Goal: Transaction & Acquisition: Purchase product/service

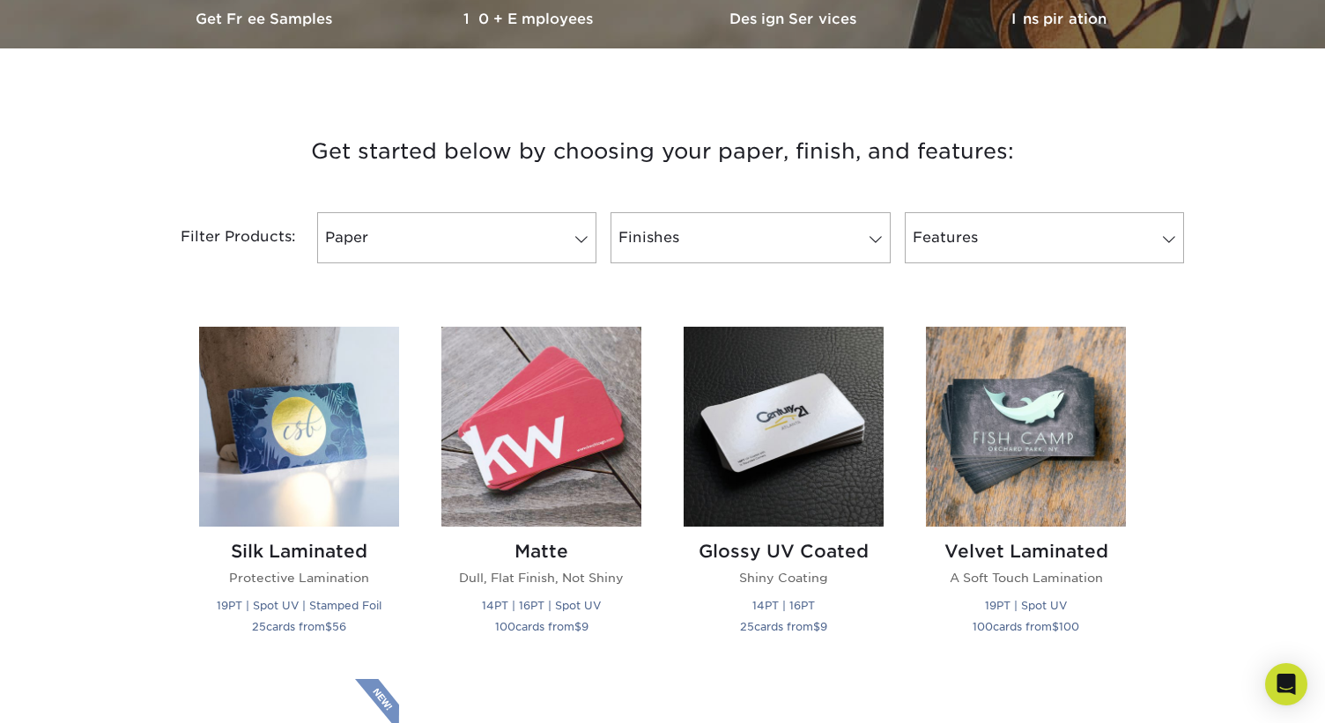
scroll to position [571, 0]
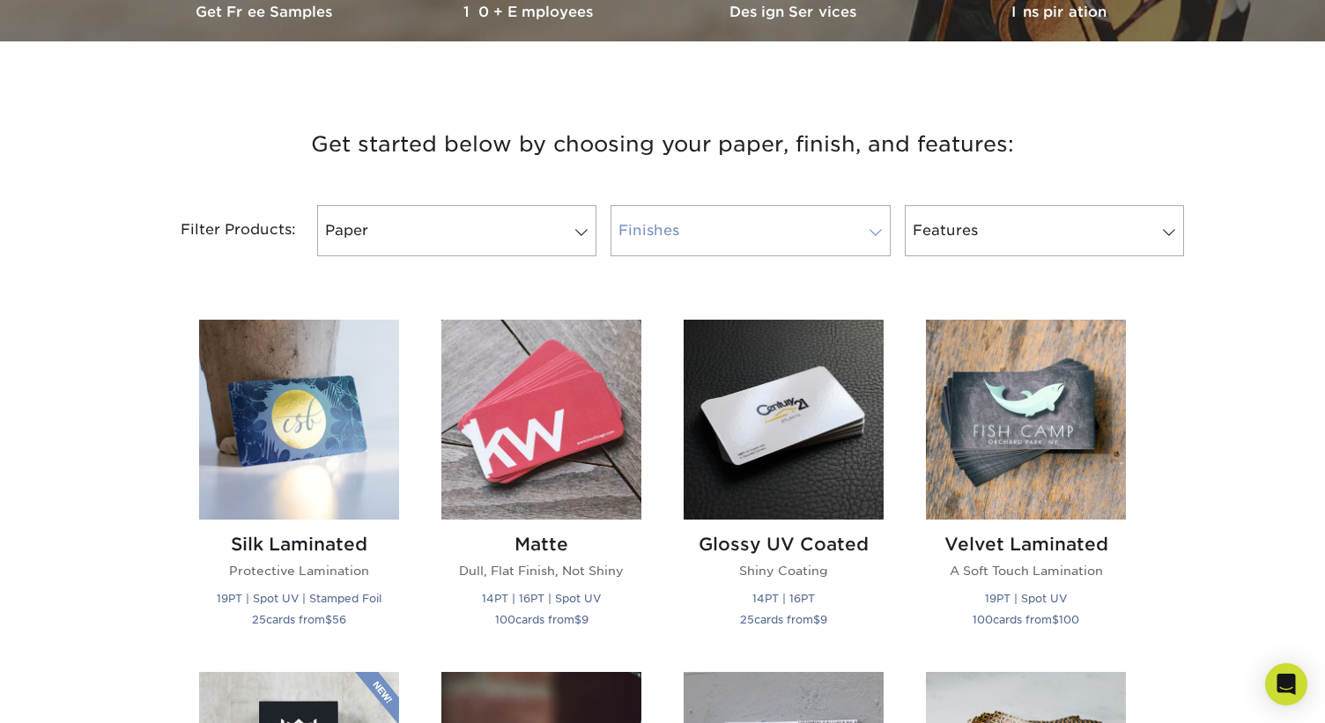
click at [806, 234] on link "Finishes" at bounding box center [749, 230] width 279 height 51
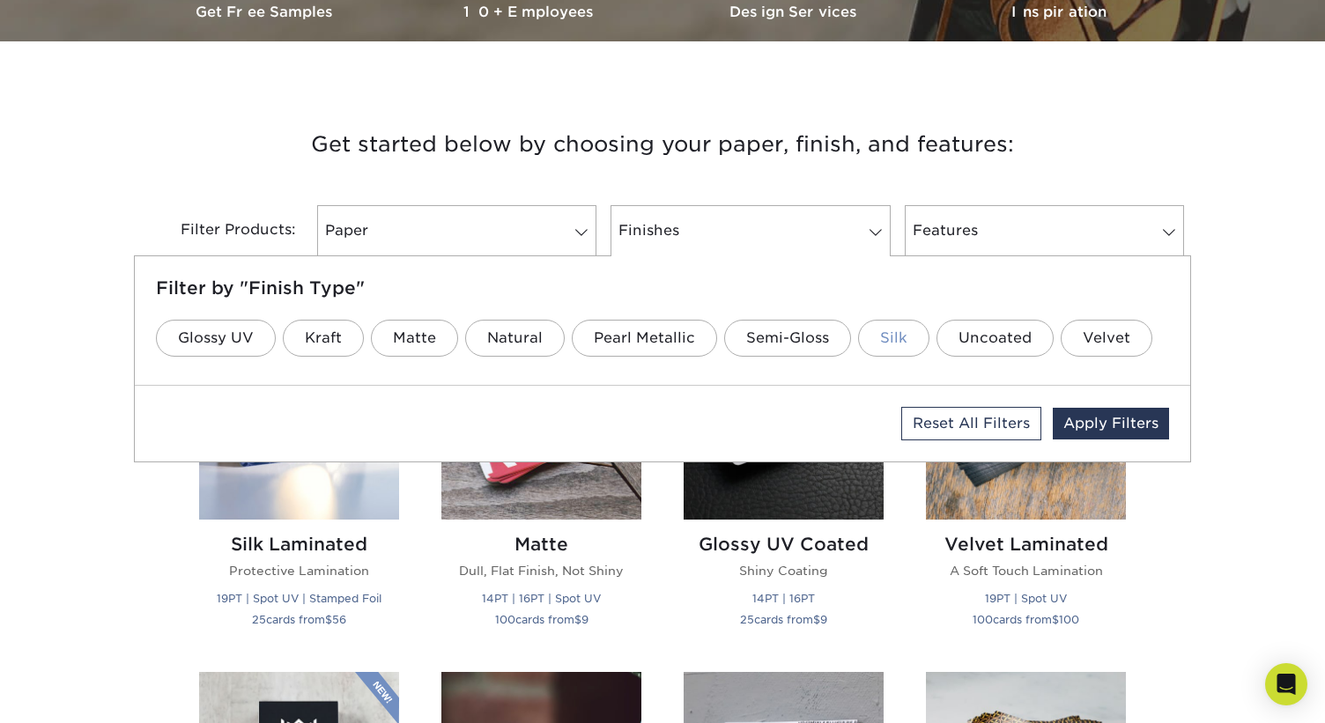
click at [889, 342] on link "Silk" at bounding box center [893, 338] width 71 height 37
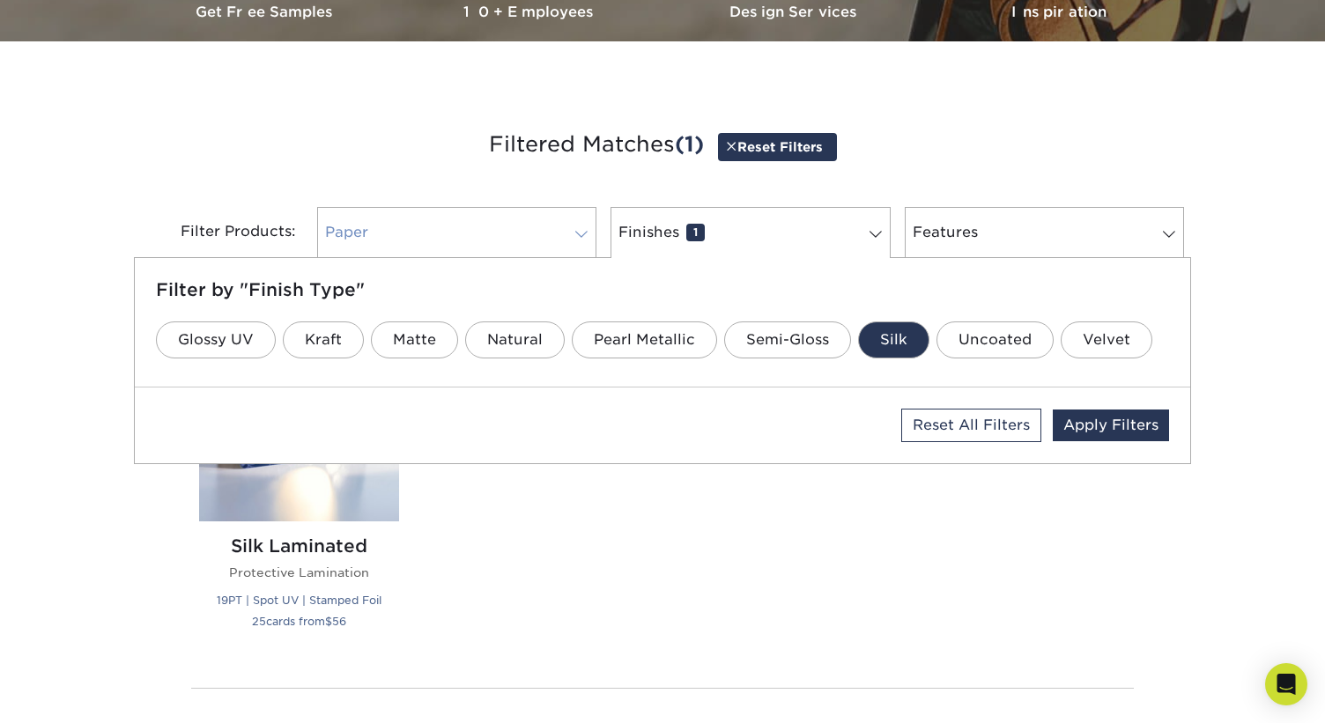
click at [536, 238] on link "Paper 0" at bounding box center [456, 232] width 279 height 51
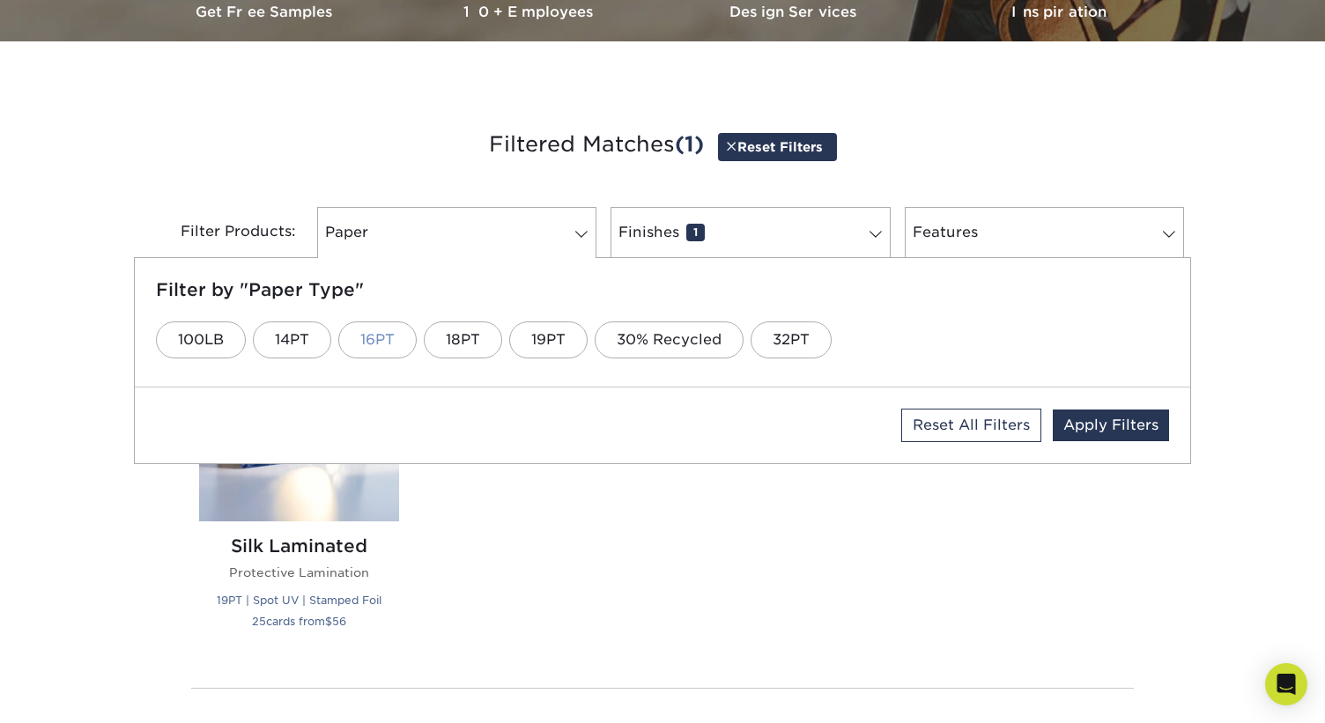
click at [380, 329] on link "16PT" at bounding box center [377, 340] width 78 height 37
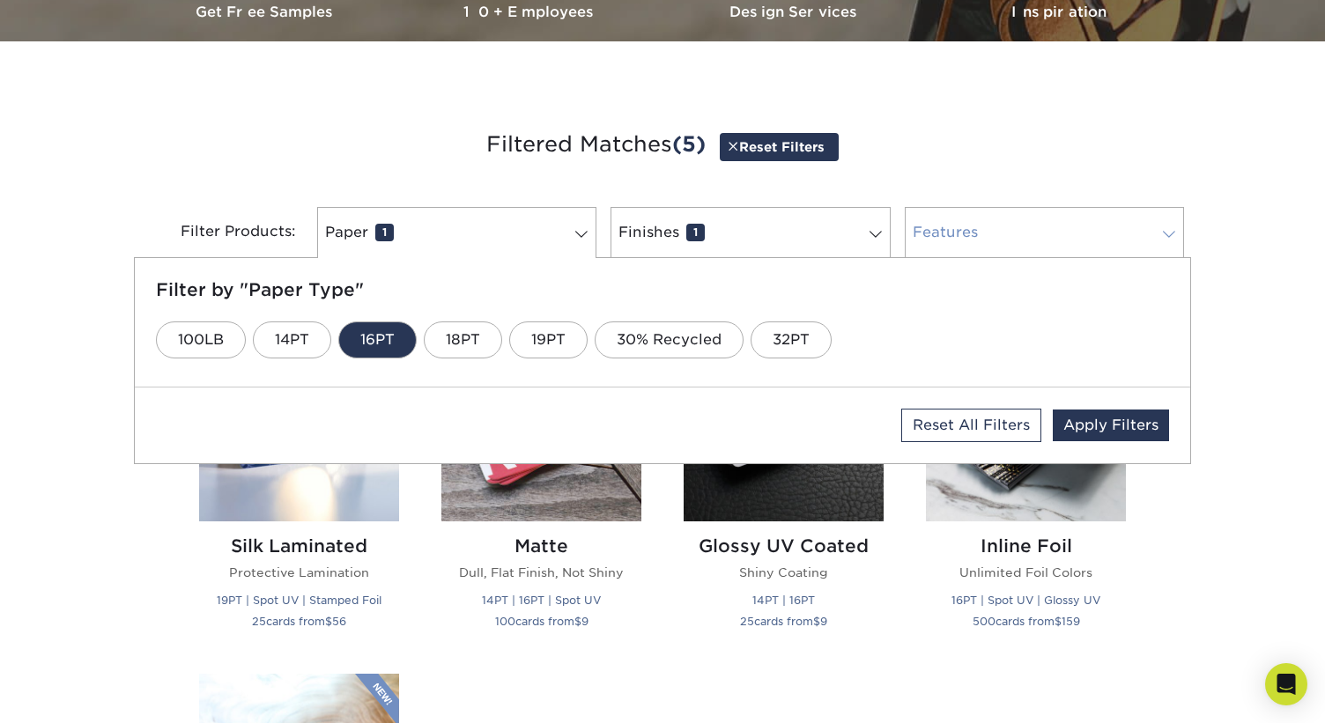
click at [1093, 222] on link "Features 0" at bounding box center [1044, 232] width 279 height 51
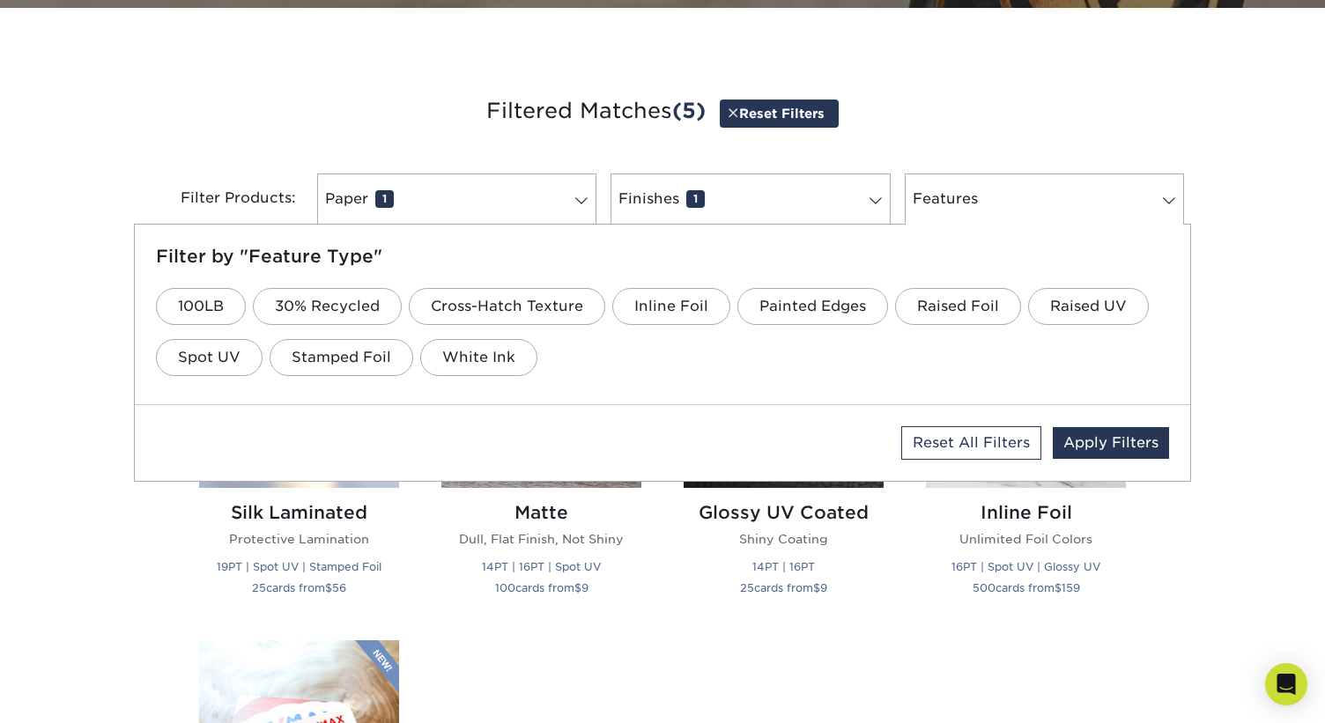
scroll to position [607, 0]
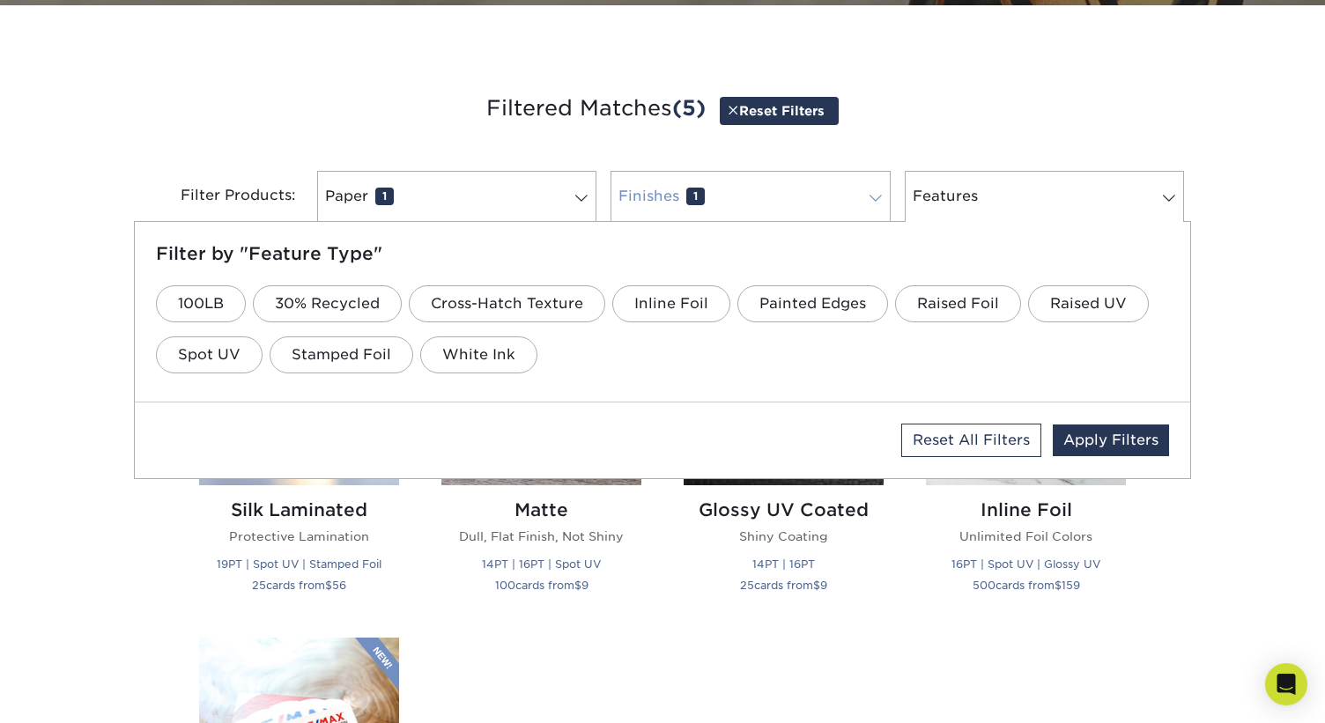
click at [832, 195] on link "Finishes 1" at bounding box center [749, 196] width 279 height 51
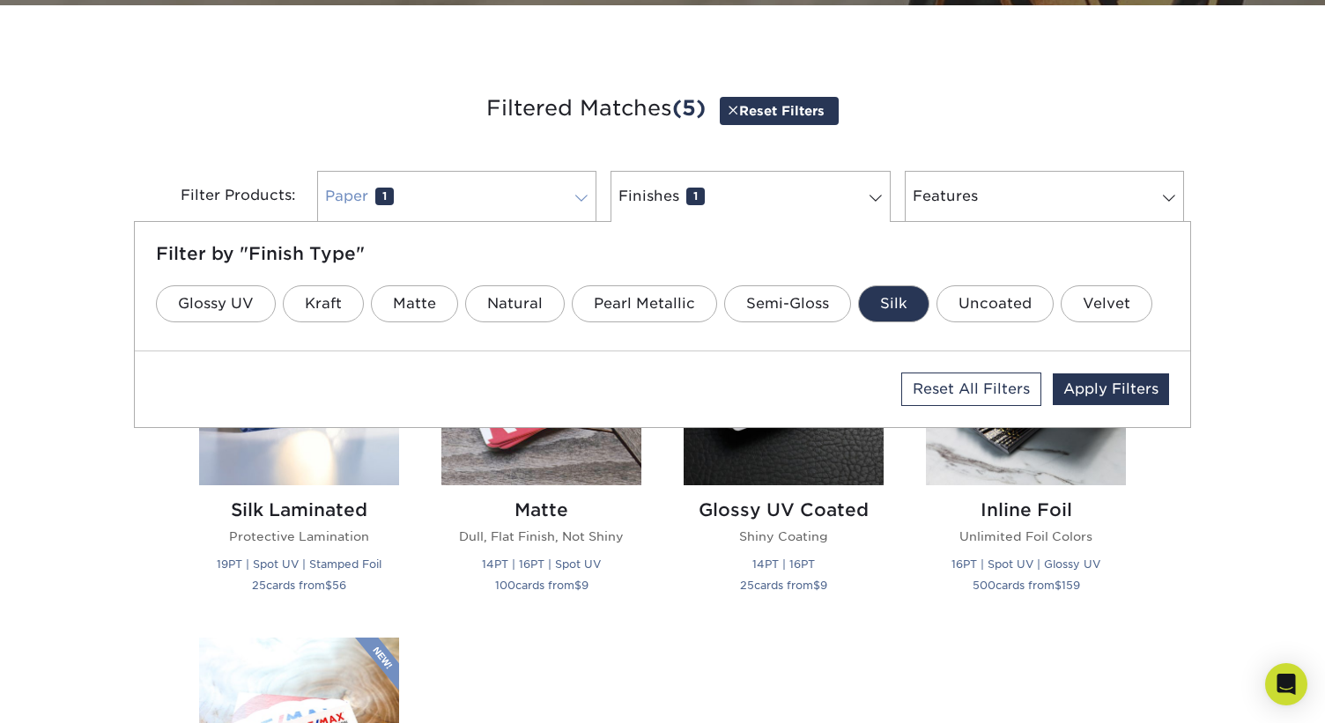
click at [540, 200] on link "Paper 1" at bounding box center [456, 196] width 279 height 51
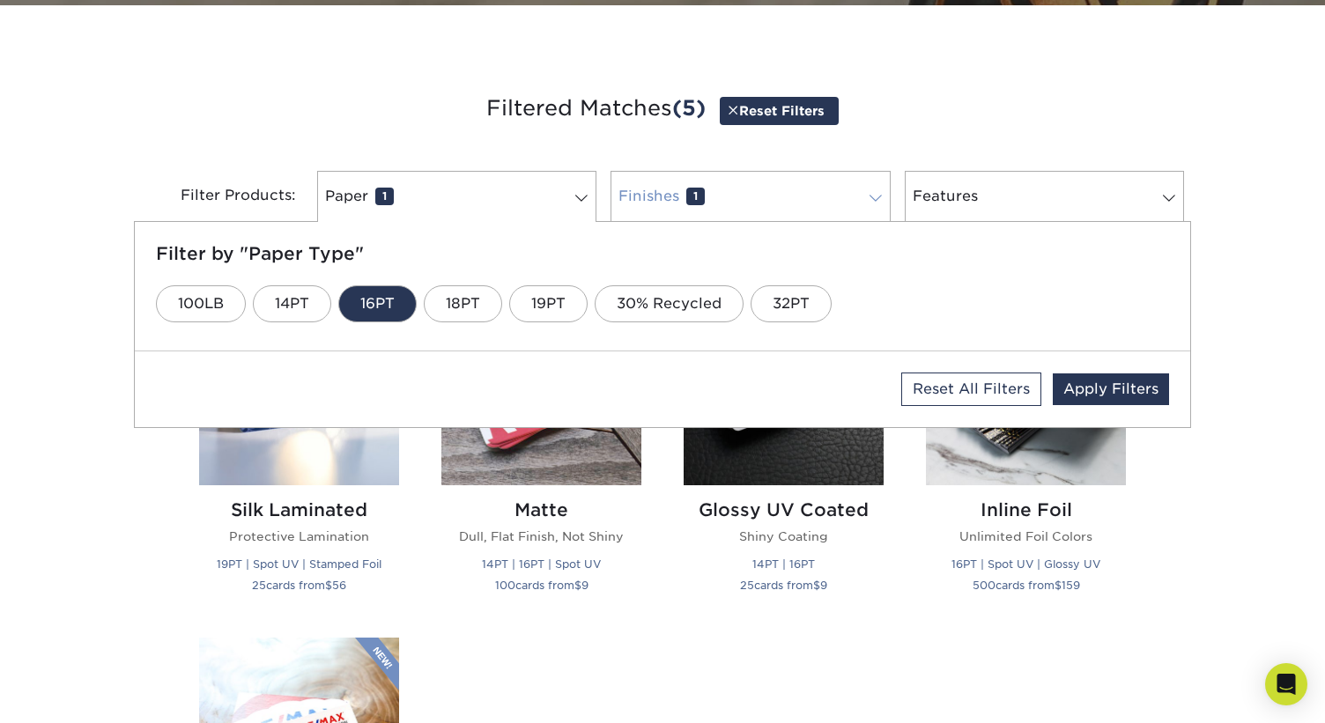
click at [810, 204] on link "Finishes 1" at bounding box center [749, 196] width 279 height 51
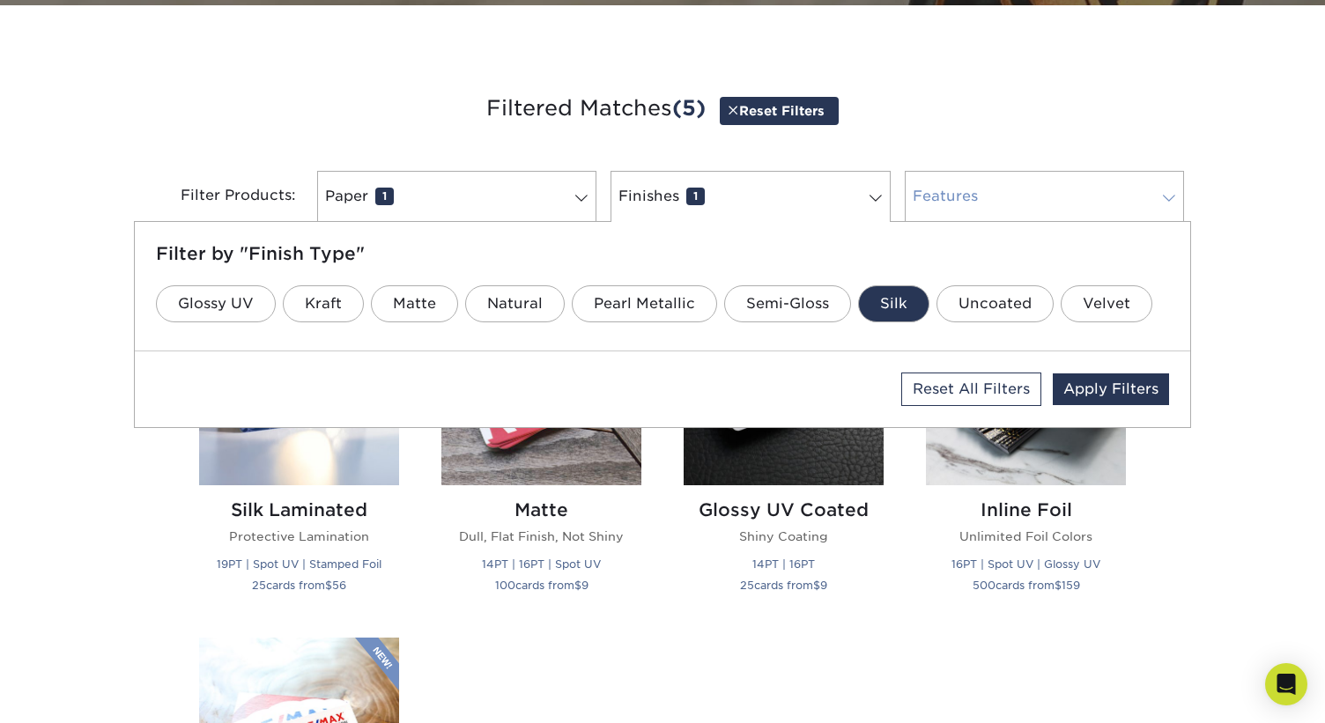
click at [1058, 189] on link "Features 0" at bounding box center [1044, 196] width 279 height 51
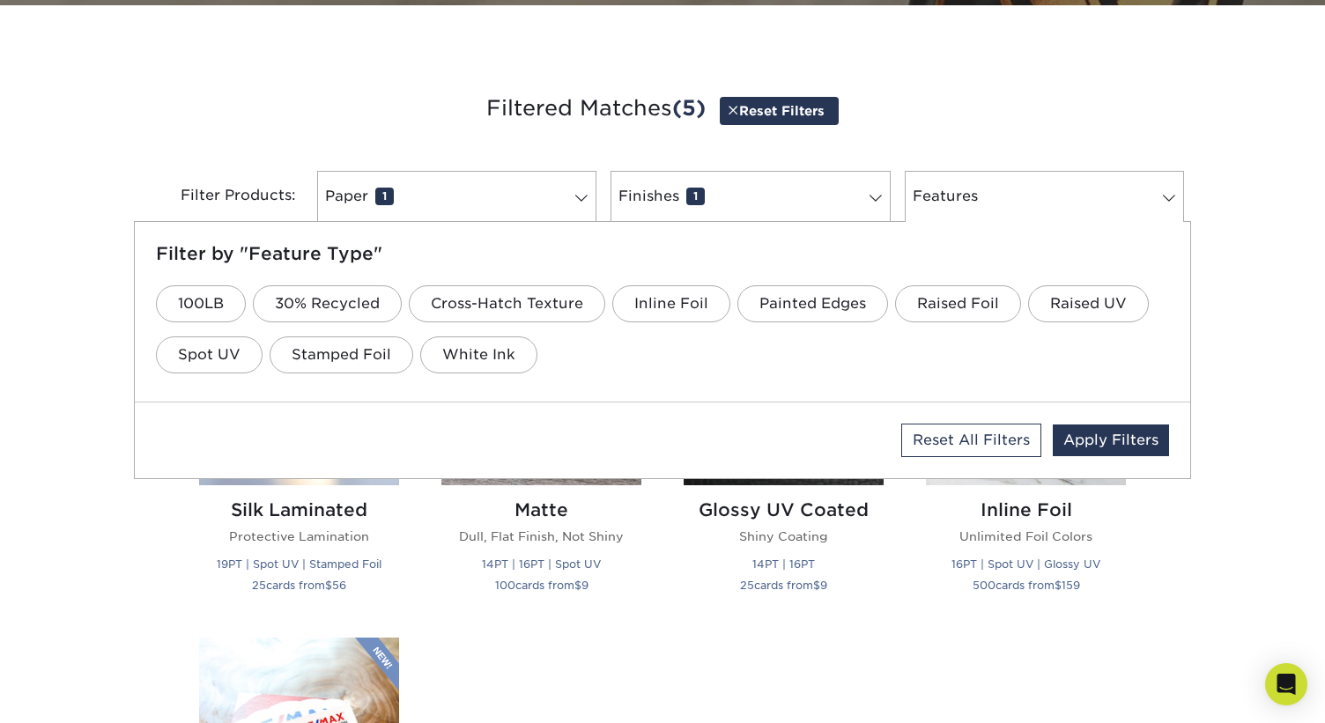
click at [586, 383] on div "Filter by "Feature Type" 100LB 30% Recycled Cross-Hatch Texture Inline Foil Pai…" at bounding box center [662, 312] width 1055 height 180
click at [1086, 425] on link "Apply Filters" at bounding box center [1111, 441] width 116 height 32
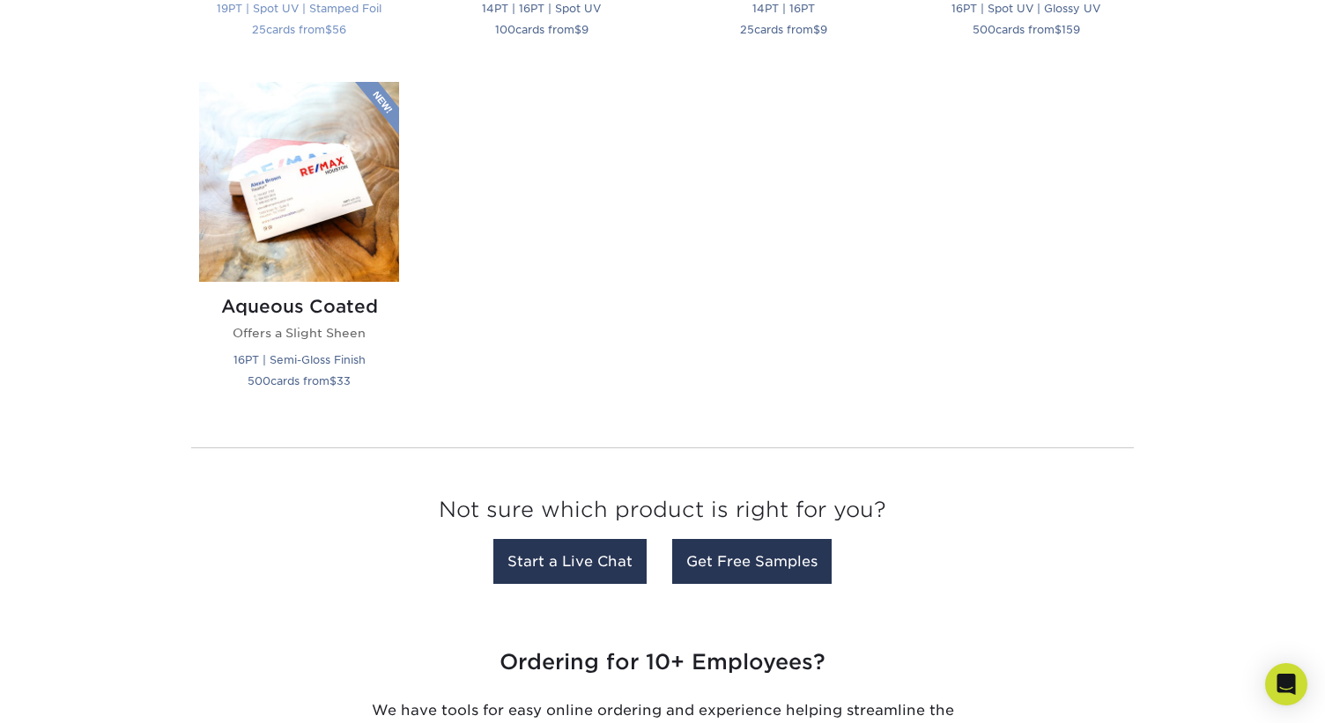
scroll to position [991, 0]
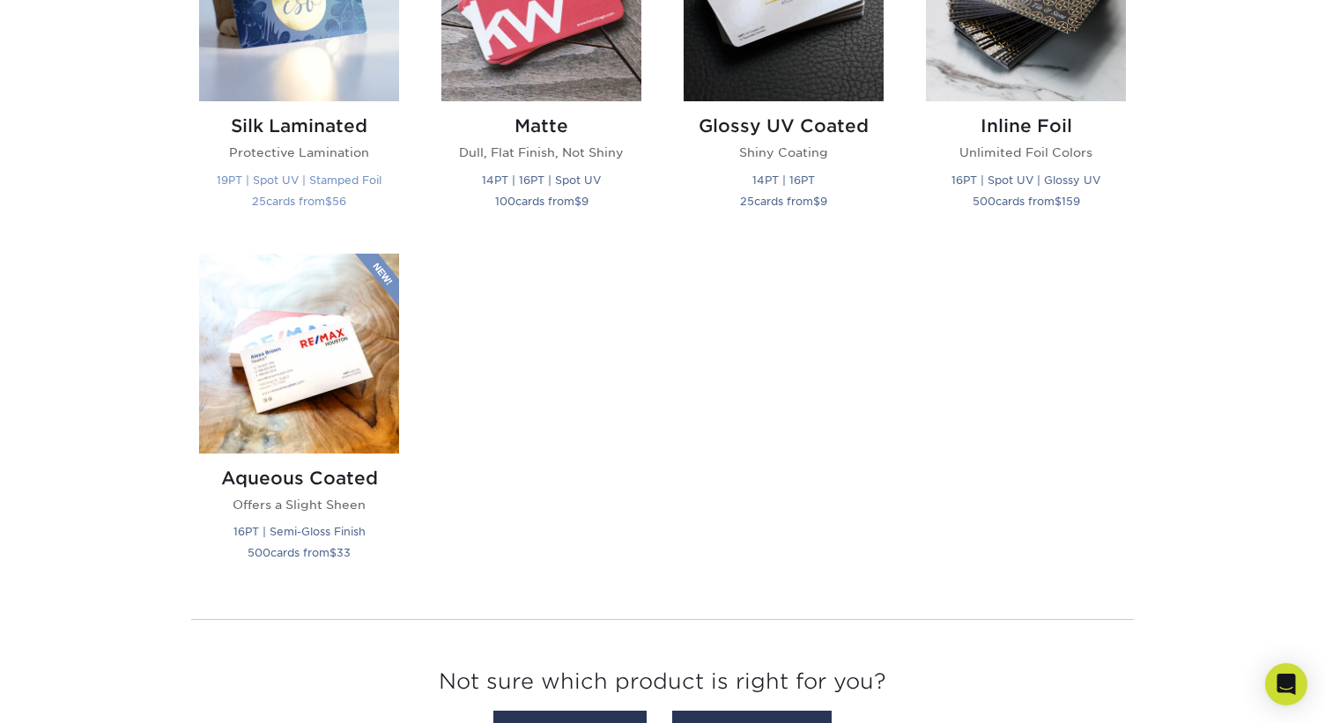
click at [302, 59] on img at bounding box center [299, 1] width 200 height 200
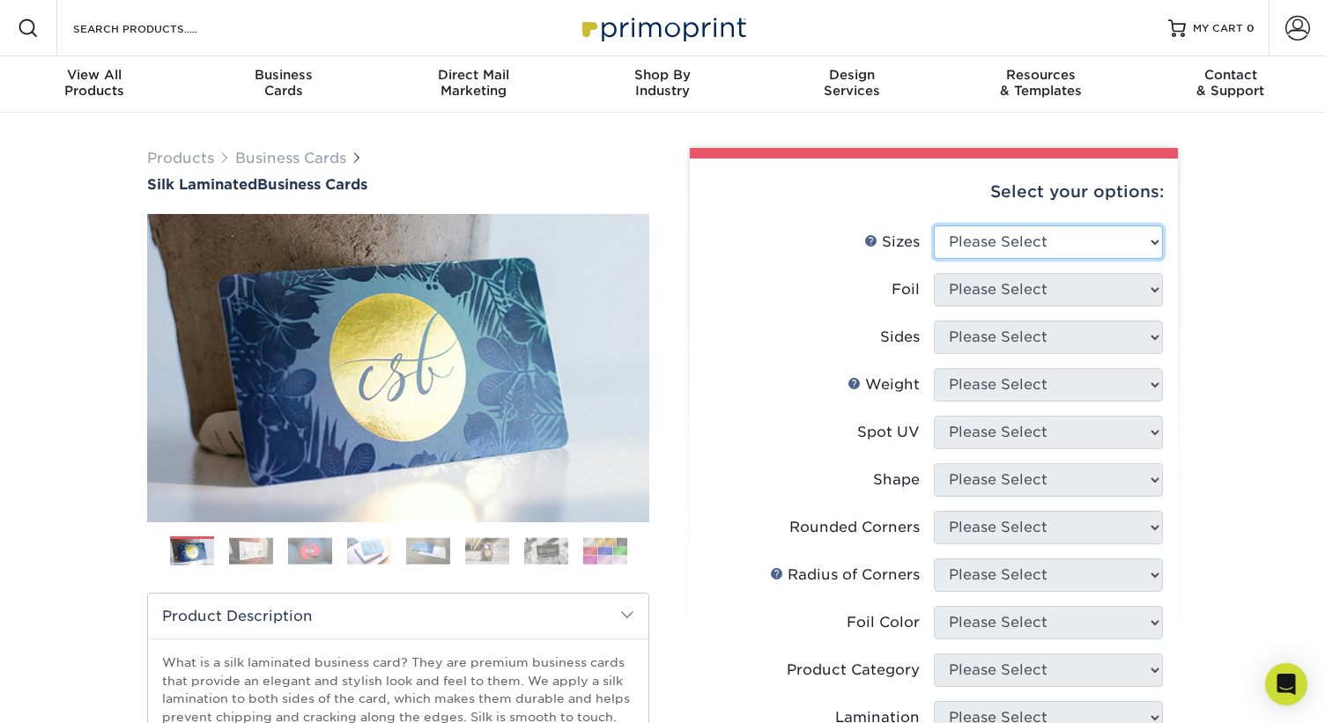
click at [1053, 243] on select "Please Select 1.5" x 3.5" - Mini 1.75" x 3.5" - Mini 2" x 2" - Square 2" x 3" -…" at bounding box center [1048, 242] width 229 height 33
select select "2.00x3.50"
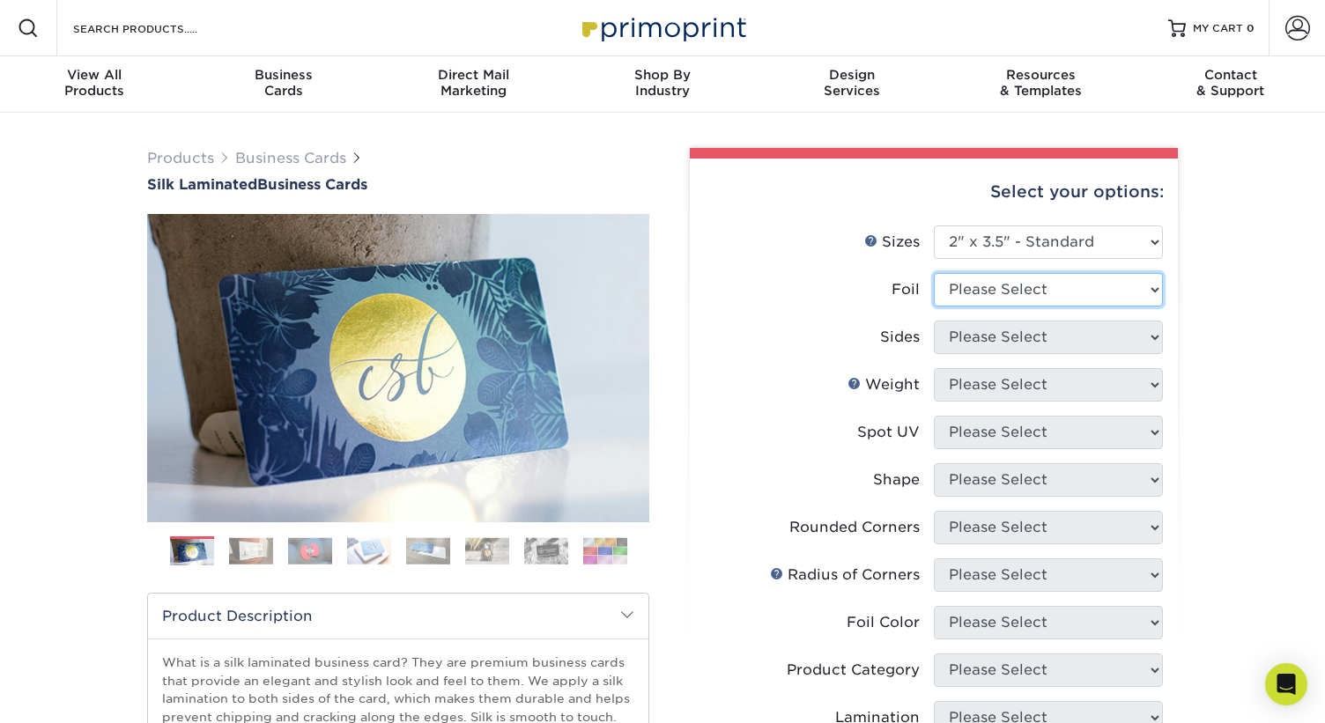
click at [1111, 304] on select "Please Select Yes No" at bounding box center [1048, 289] width 229 height 33
select select "0"
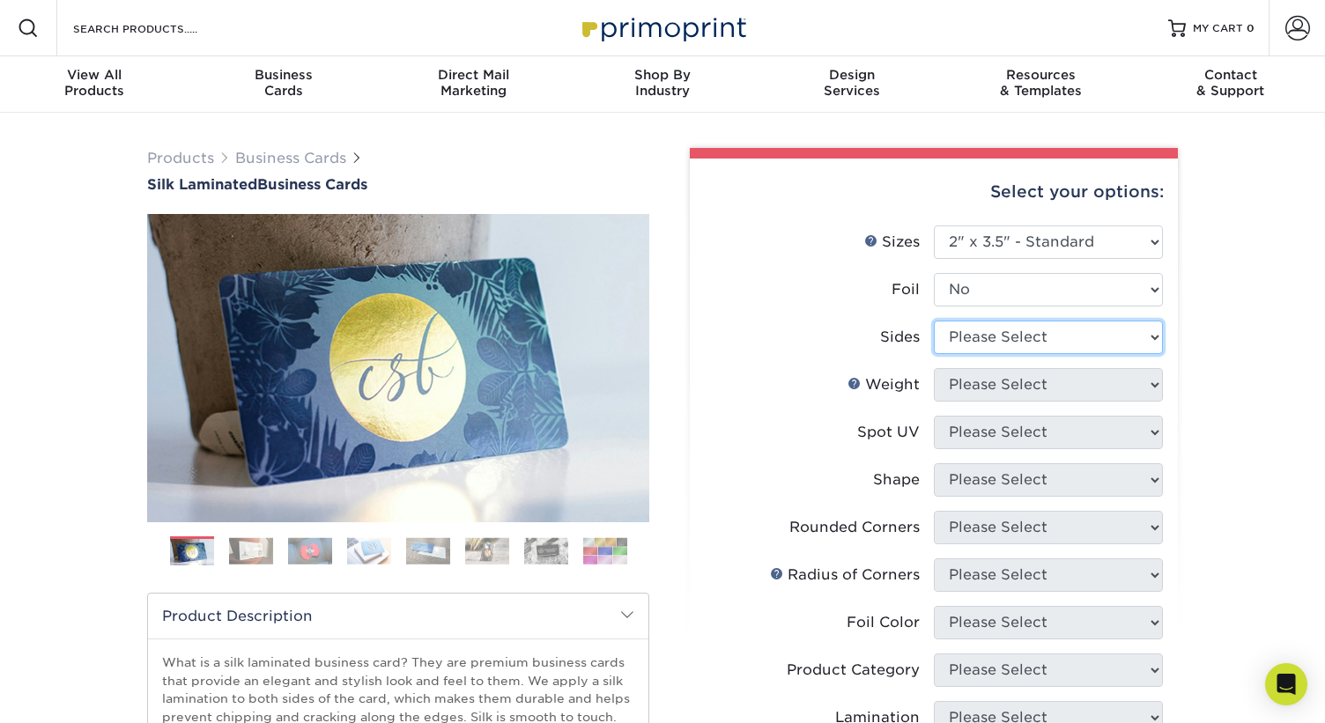
click at [1110, 335] on select "Please Select Print Both Sides Print Front Only" at bounding box center [1048, 337] width 229 height 33
select select "32d3c223-f82c-492b-b915-ba065a00862f"
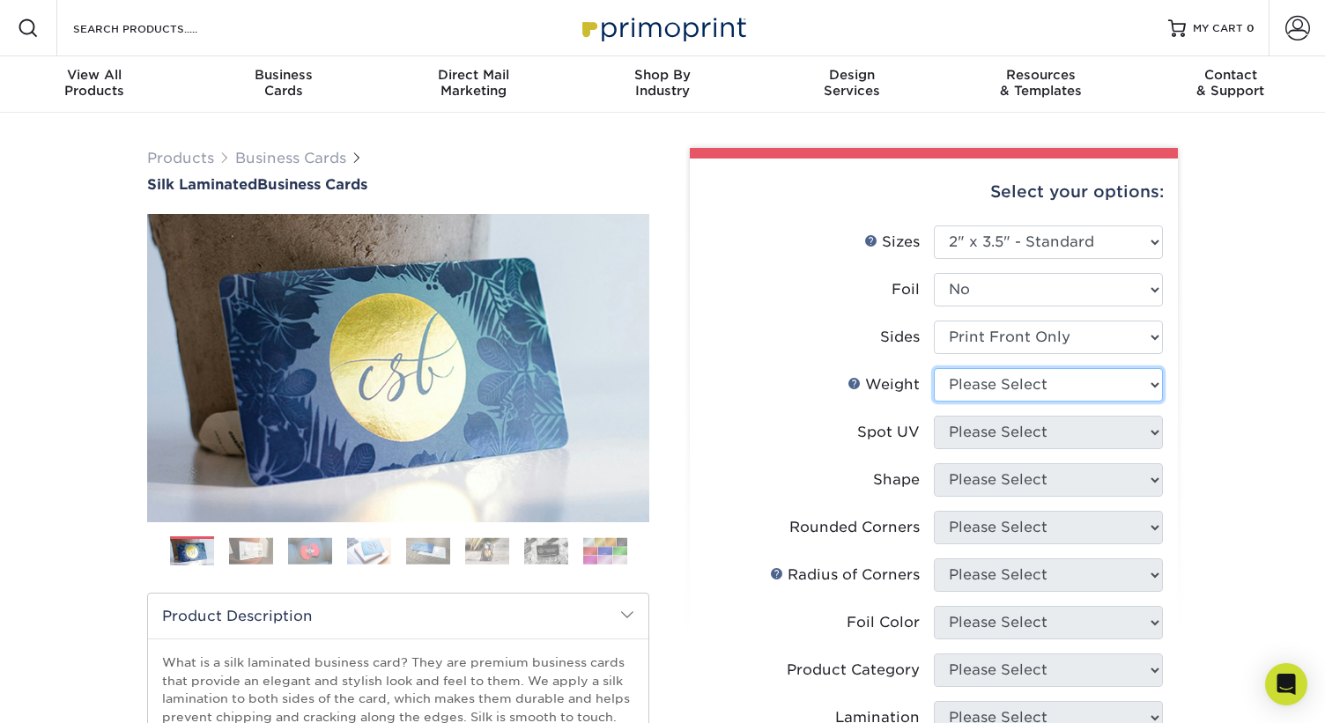
click at [1098, 386] on select "Please Select 16PT" at bounding box center [1048, 384] width 229 height 33
select select "16PT"
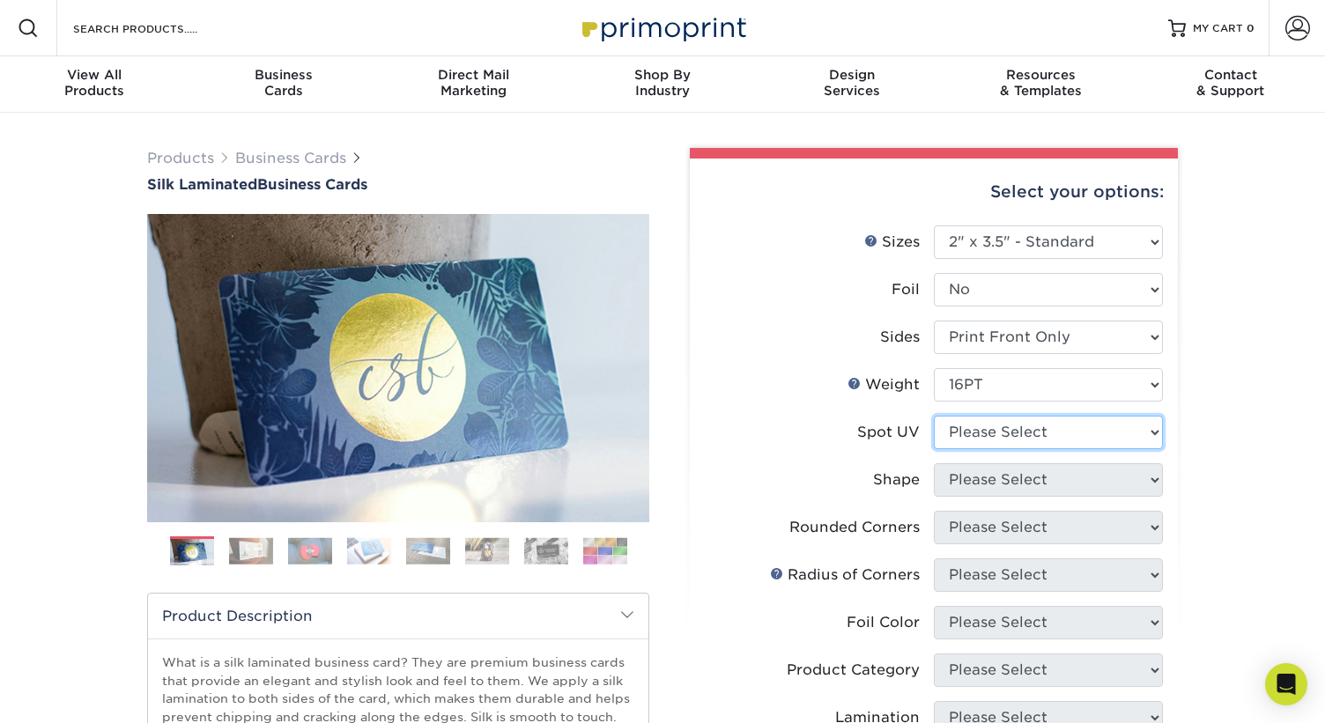
click at [1094, 439] on select "Please Select No Spot UV Front Only" at bounding box center [1048, 432] width 229 height 33
select select "3"
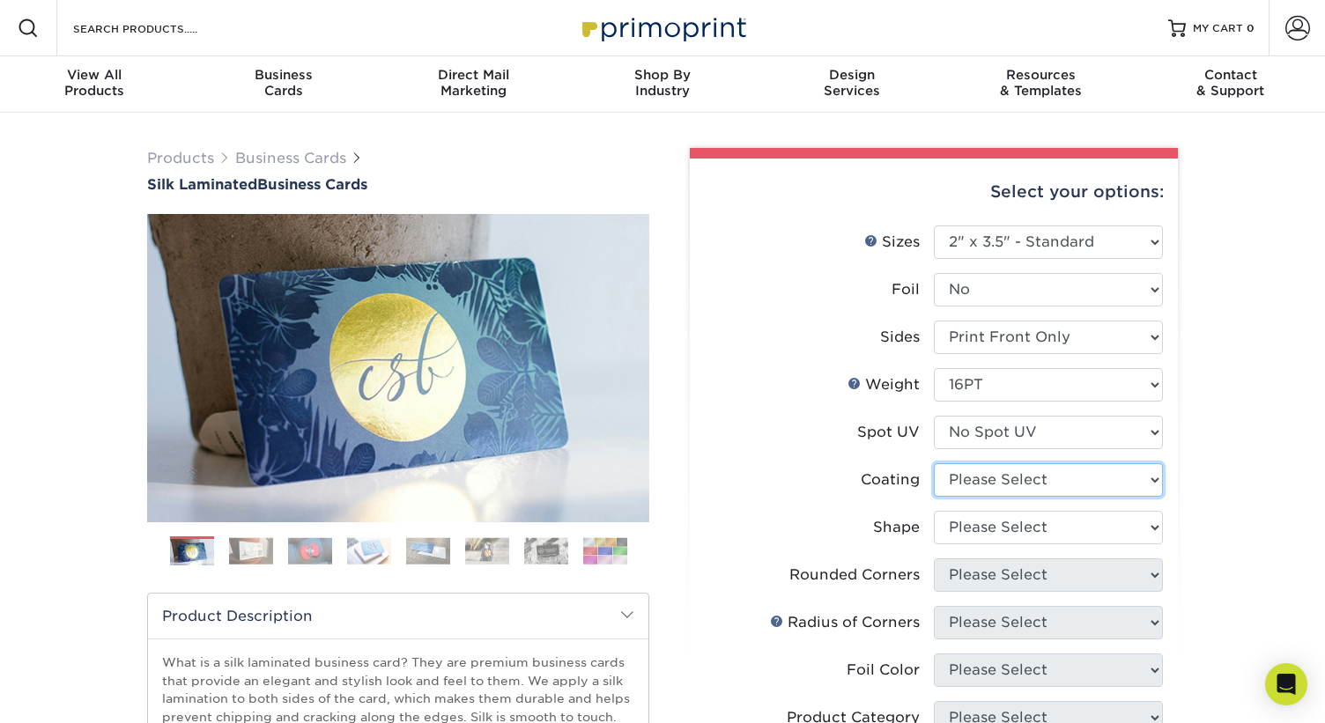
click at [1091, 483] on select at bounding box center [1048, 479] width 229 height 33
select select "3e7618de-abca-4bda-9f97-8b9129e913d8"
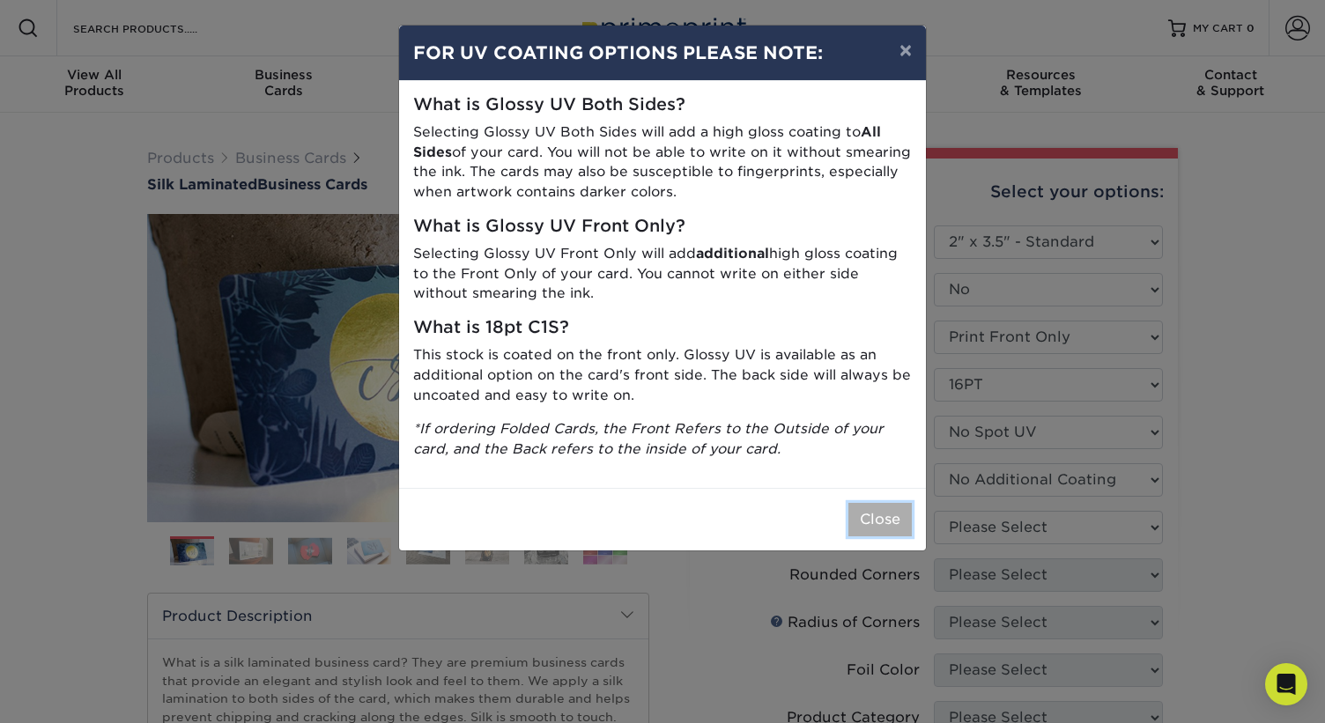
click at [873, 520] on button "Close" at bounding box center [879, 519] width 63 height 33
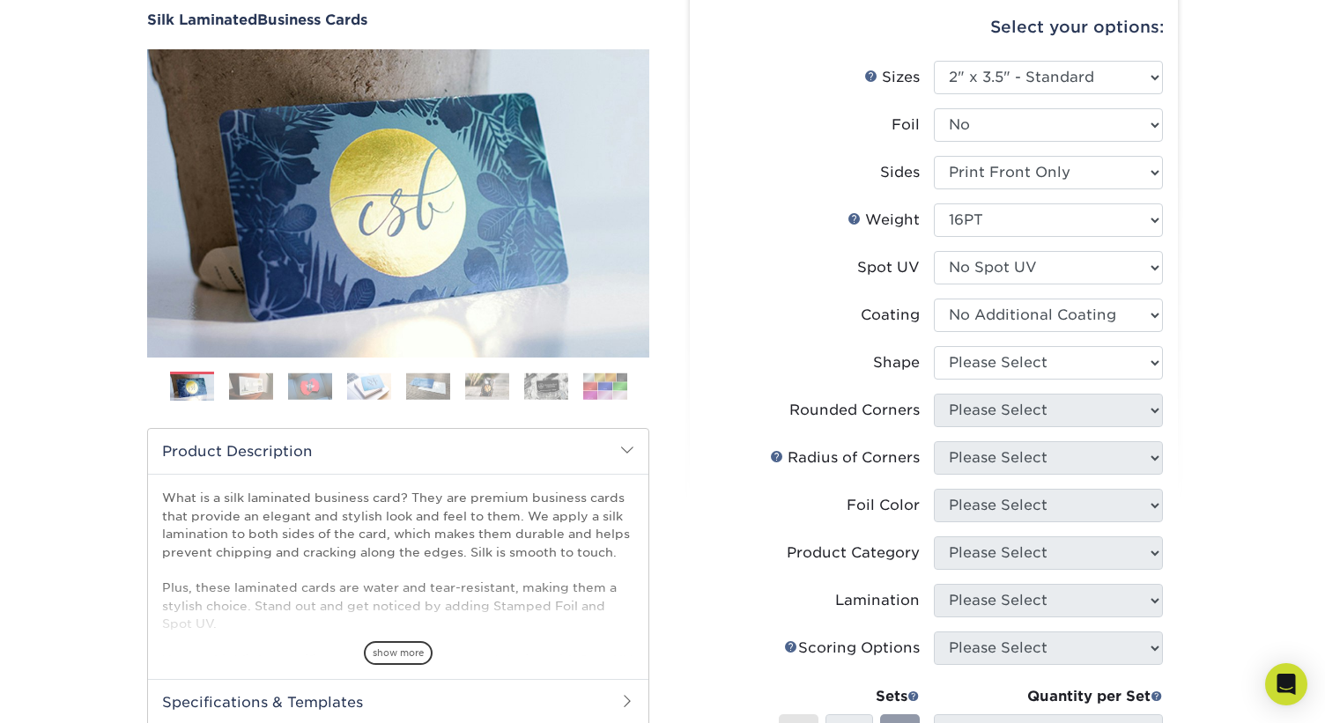
scroll to position [166, 0]
click at [1054, 351] on select "Please Select Standard Oval" at bounding box center [1048, 361] width 229 height 33
select select "standard"
click at [1054, 411] on select "Please Select Yes - Round 2 Corners Yes - Round 4 Corners No" at bounding box center [1048, 409] width 229 height 33
select select "7672df9e-0e0a-464d-8e1f-920c575e4da3"
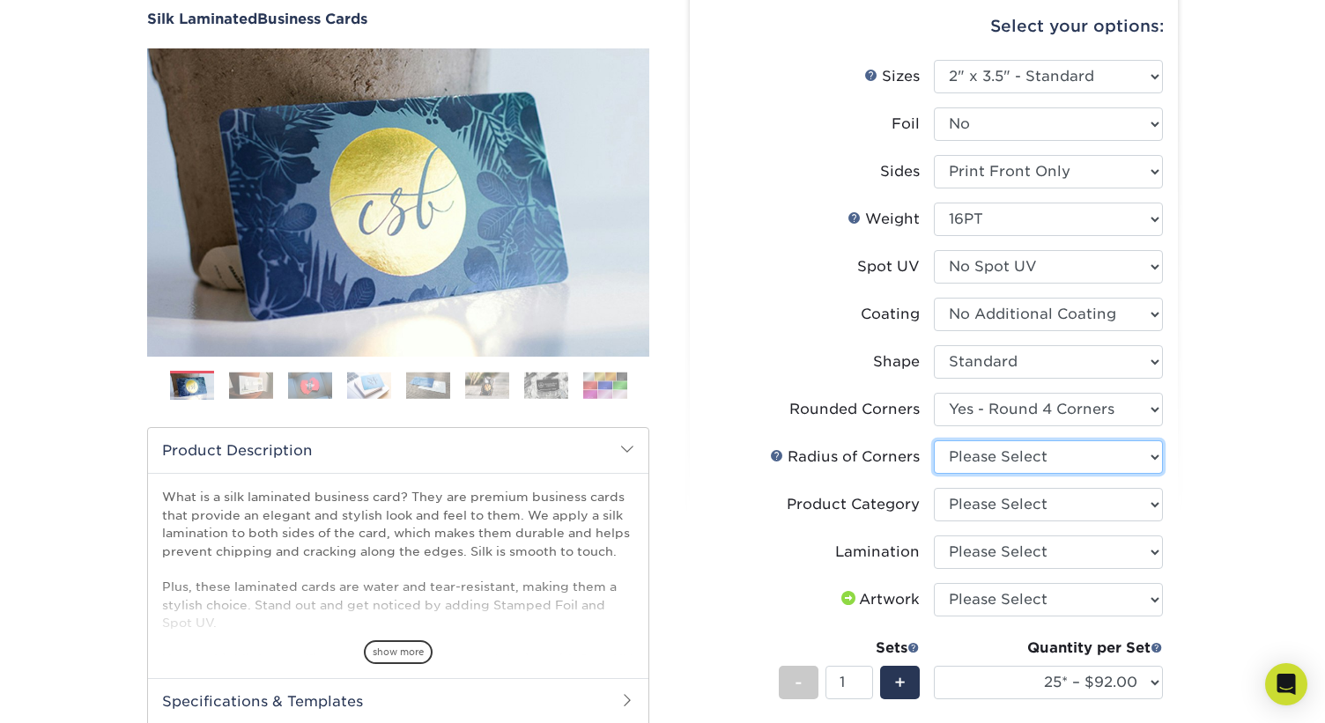
click at [1059, 453] on select "Please Select Rounded 1/8" Rounded 1/4"" at bounding box center [1048, 456] width 229 height 33
select select "479fbfe7-6a0c-4895-8c9a-81739b7486c9"
click at [1060, 507] on select "Please Select Business Cards" at bounding box center [1048, 504] width 229 height 33
select select "3b5148f1-0588-4f88-a218-97bcfdce65c1"
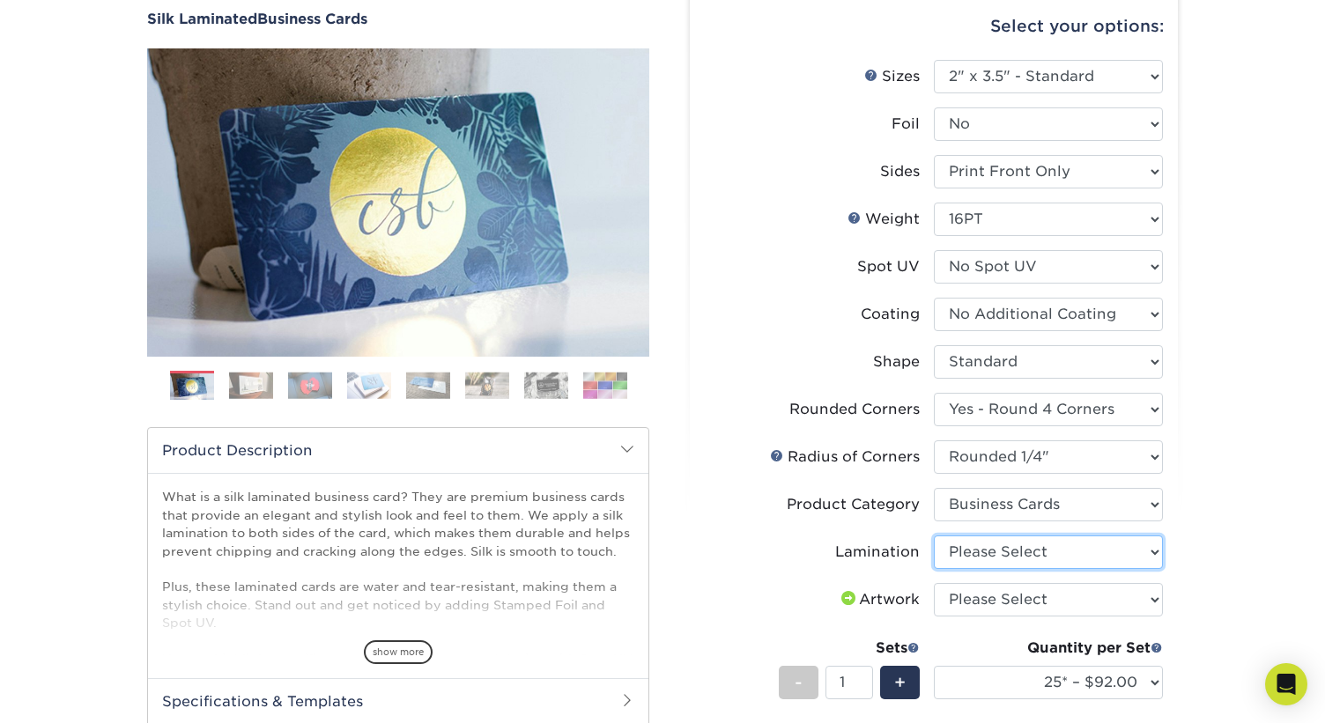
click at [1060, 562] on select "Please Select Silk" at bounding box center [1048, 552] width 229 height 33
select select "ccacb42f-45f7-42d3-bbd3-7c8421cf37f0"
click at [1191, 589] on div "Products Business Cards Silk Laminated Business Cards Previous Next" at bounding box center [662, 543] width 1325 height 1192
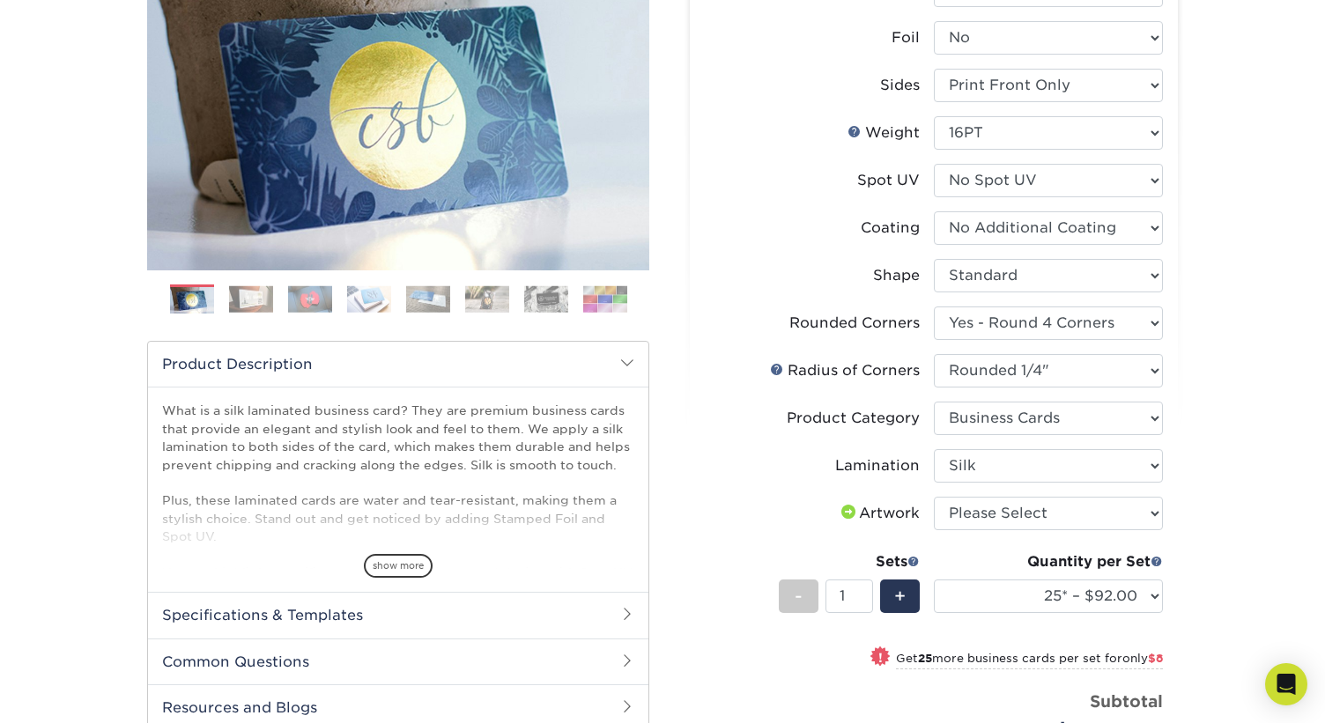
scroll to position [306, 0]
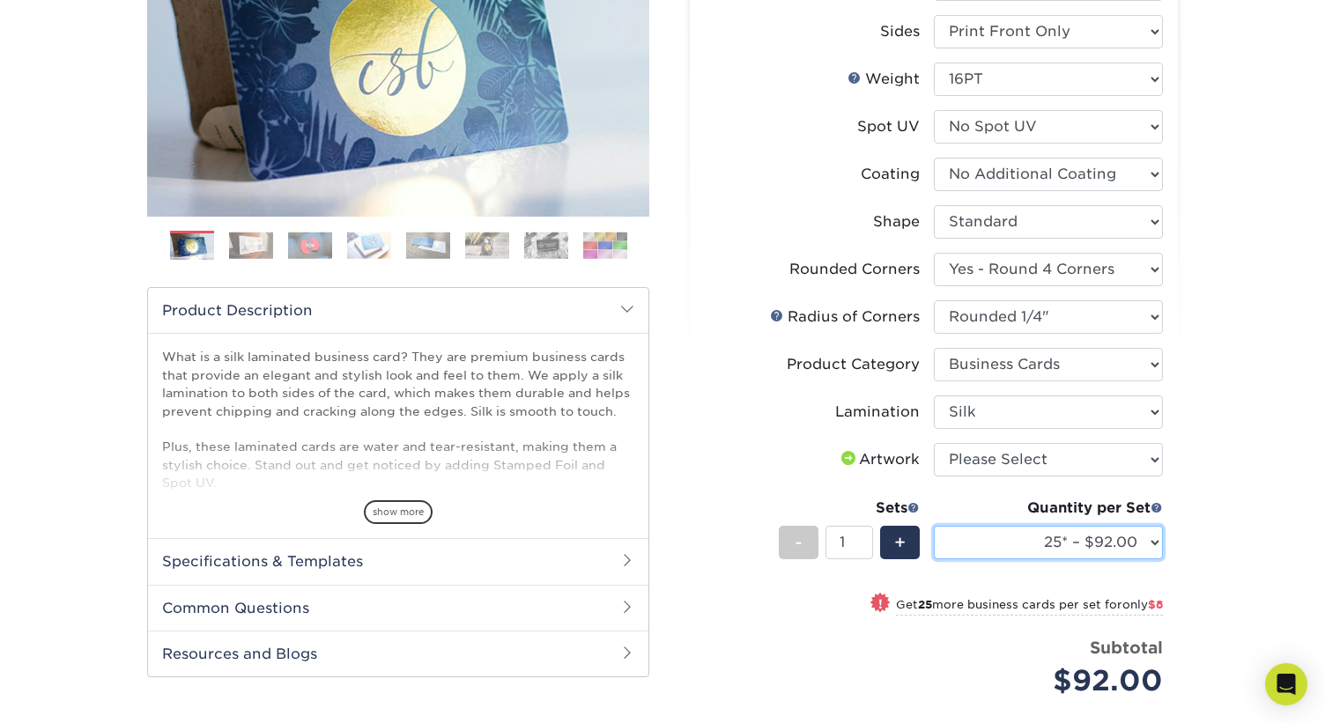
click at [1136, 539] on select "25* – $92.00 50* – $100.00 75* – $112.00 100* – $124.00 250* – $128.00 500 – $1…" at bounding box center [1048, 542] width 229 height 33
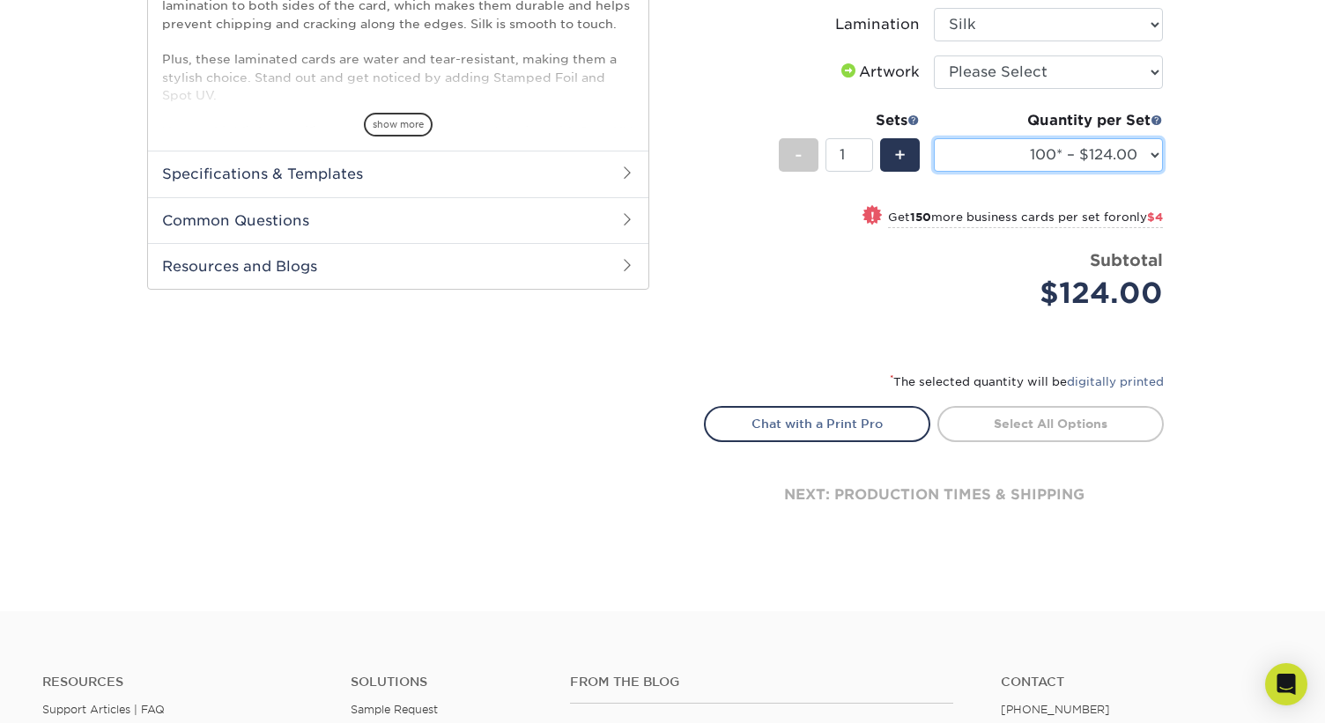
scroll to position [695, 0]
click at [1112, 143] on select "25* – $92.00 50* – $100.00 75* – $112.00 100* – $124.00 250* – $128.00 500 – $1…" at bounding box center [1048, 153] width 229 height 33
select select "500 – $140.00"
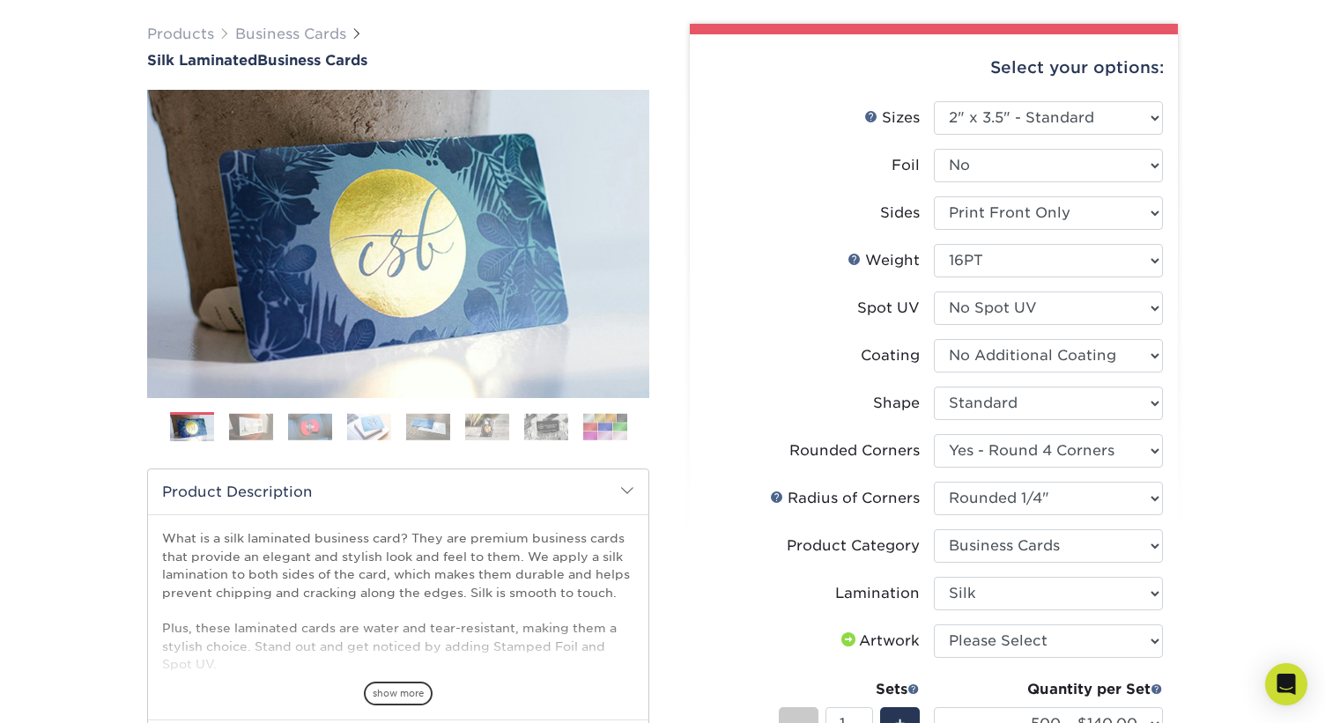
scroll to position [123, 0]
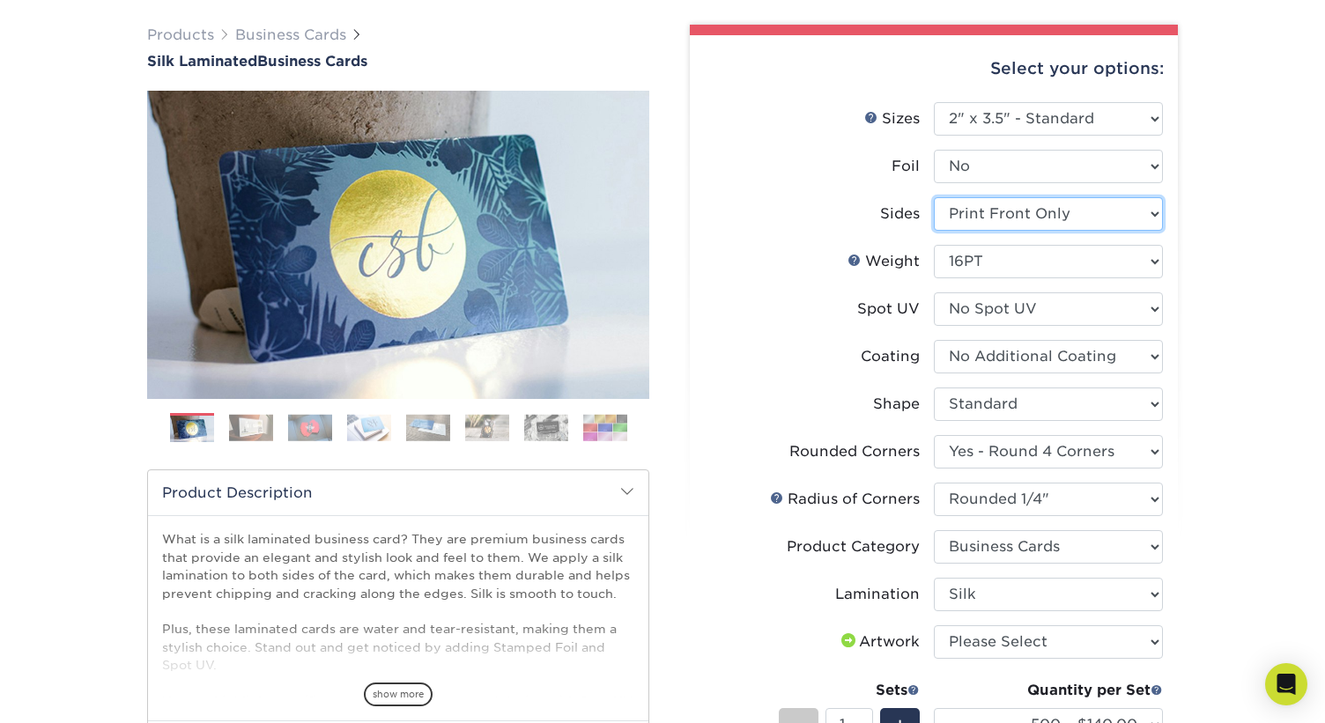
click at [1110, 216] on select "Please Select Print Both Sides Print Front Only" at bounding box center [1048, 213] width 229 height 33
select select "13abbda7-1d64-4f25-8bb2-c179b224825d"
select select "-1"
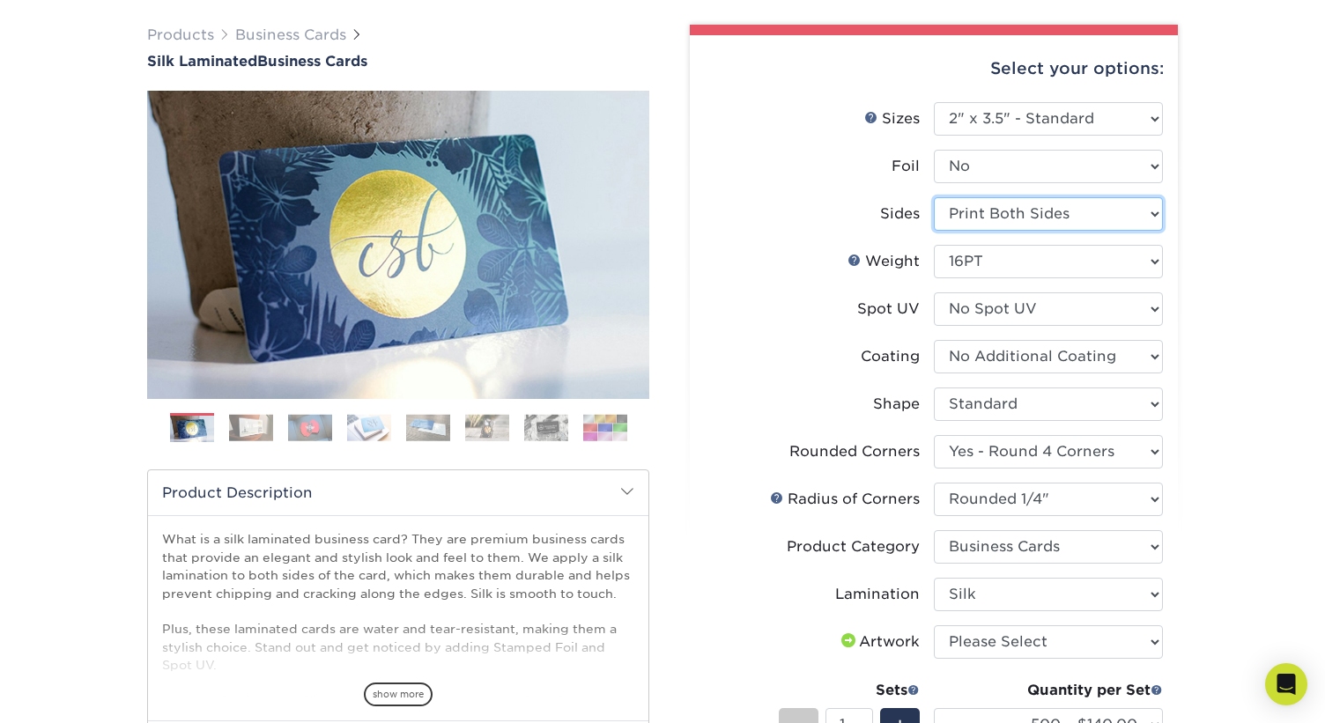
select select "-1"
select select
select select "-1"
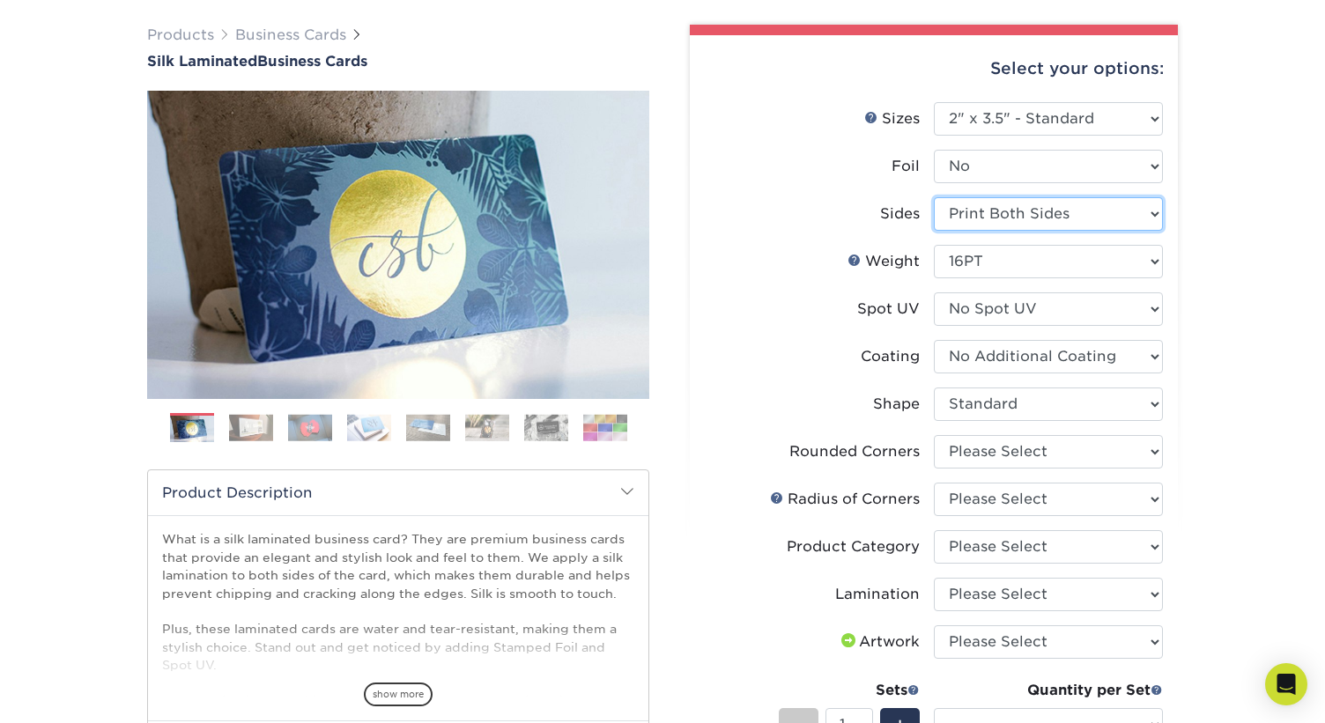
select select "-1"
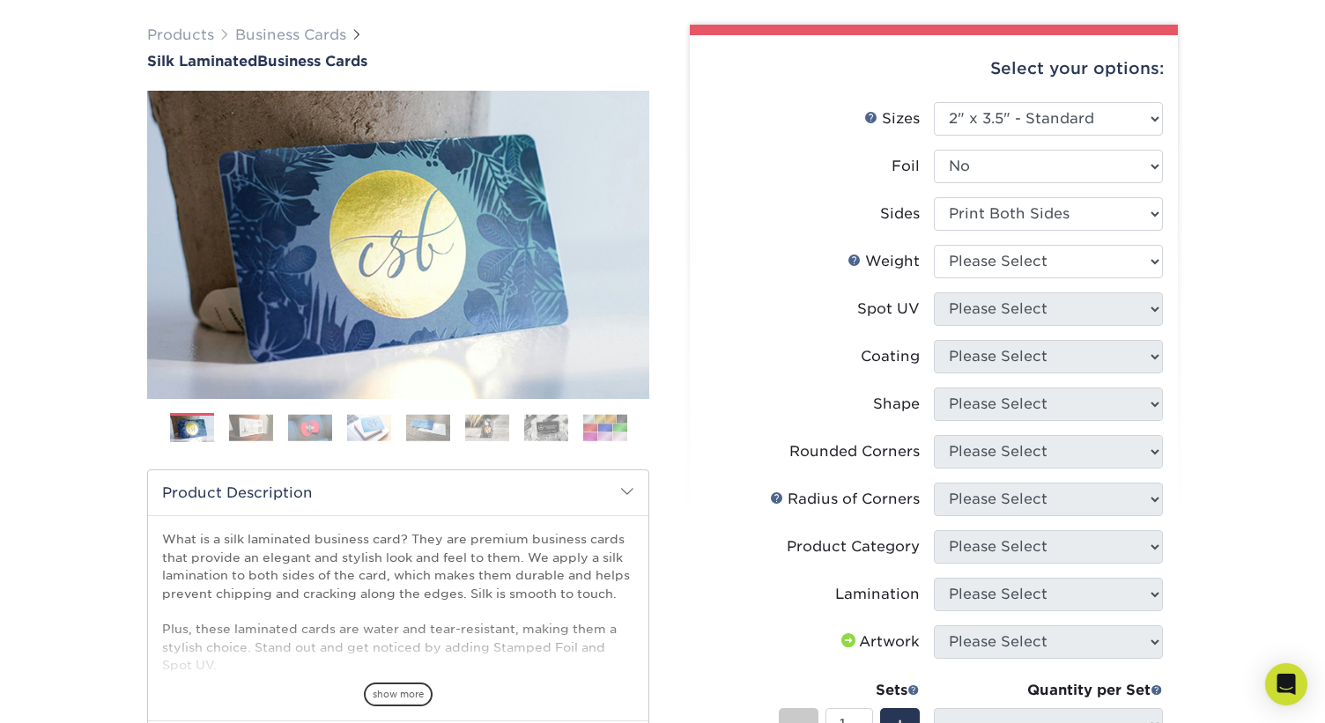
click at [1218, 296] on div "Products Business Cards Silk Laminated Business Cards Previous Next" at bounding box center [662, 546] width 1325 height 1114
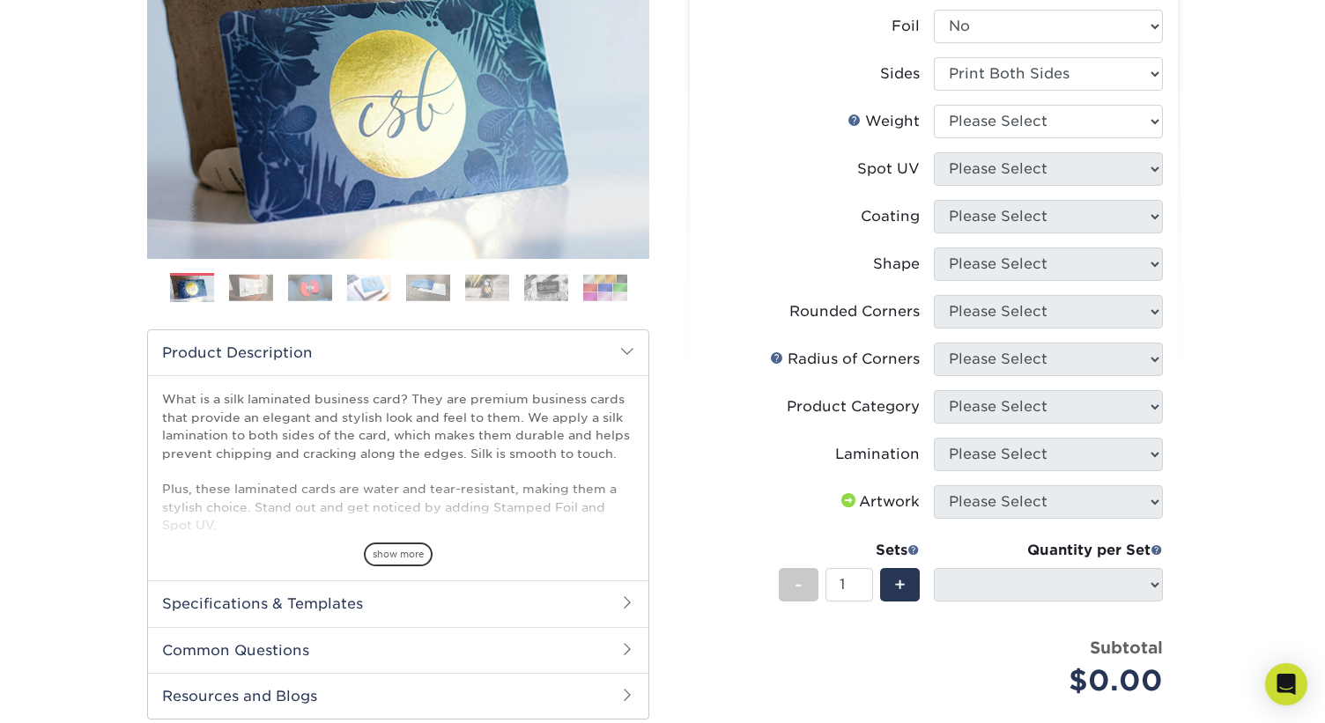
scroll to position [200, 0]
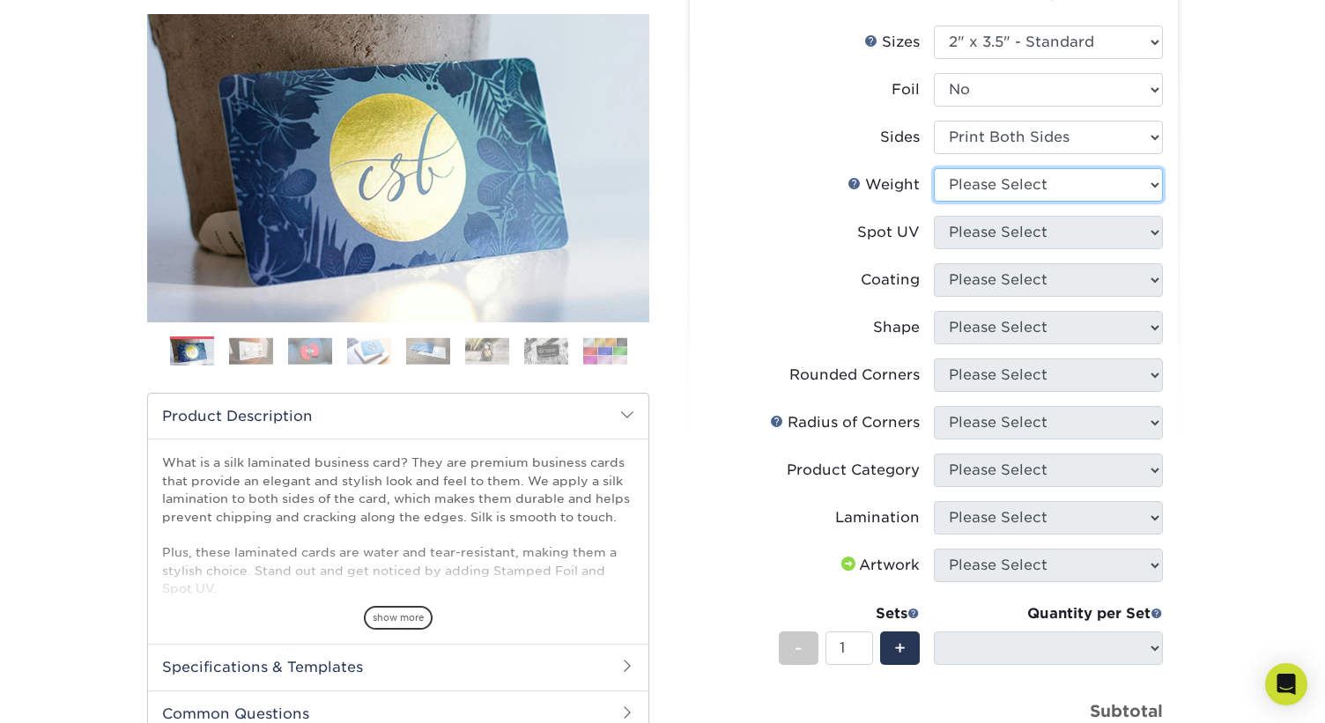
click at [1085, 188] on select "Please Select 16PT" at bounding box center [1048, 184] width 229 height 33
select select "16PT"
select select
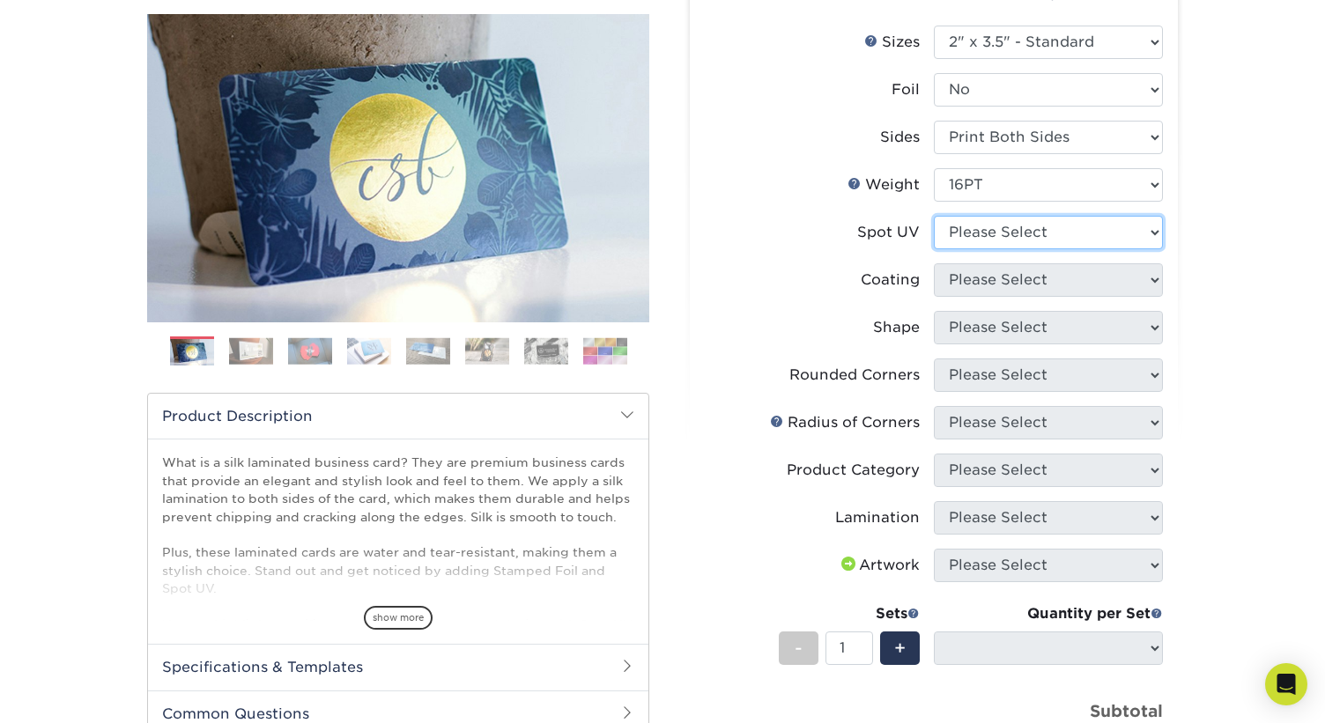
click at [1087, 228] on select "Please Select No Spot UV Front and Back (Both Sides) Front Only Back Only" at bounding box center [1048, 232] width 229 height 33
select select "3"
select select
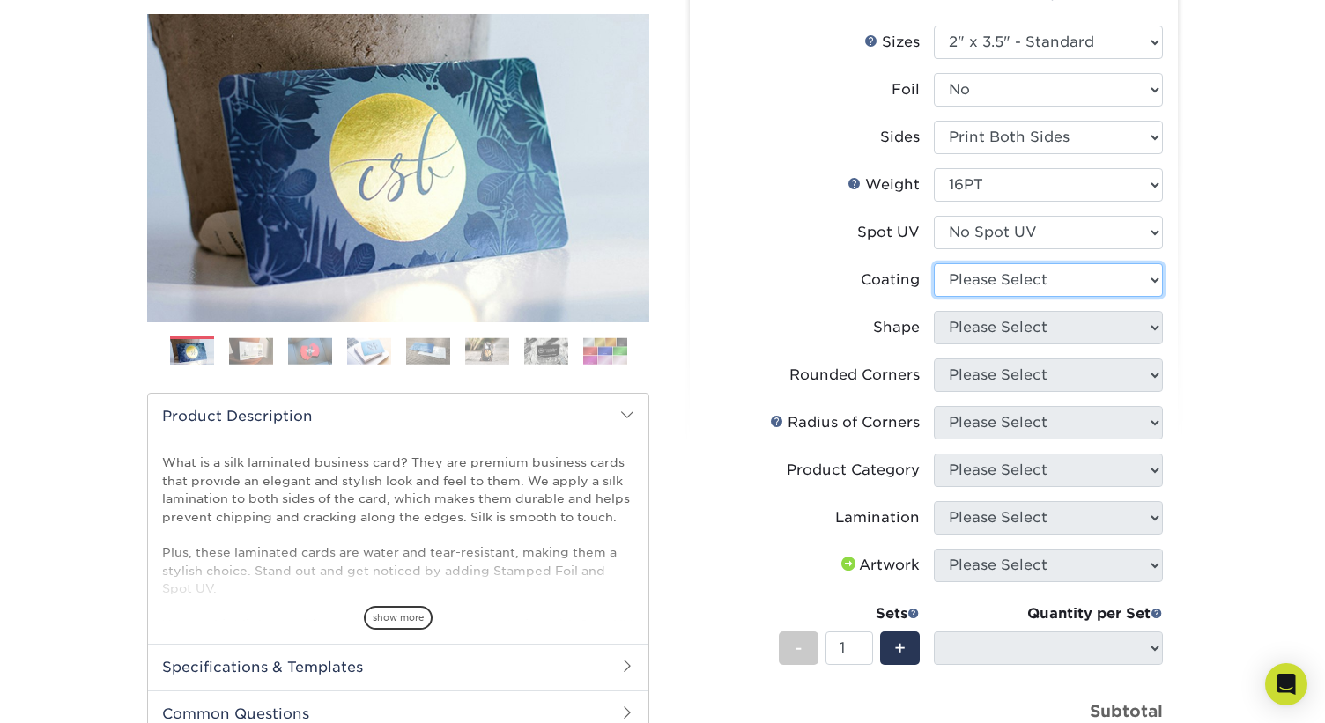
click at [1084, 276] on select at bounding box center [1048, 279] width 229 height 33
select select "3e7618de-abca-4bda-9f97-8b9129e913d8"
select select
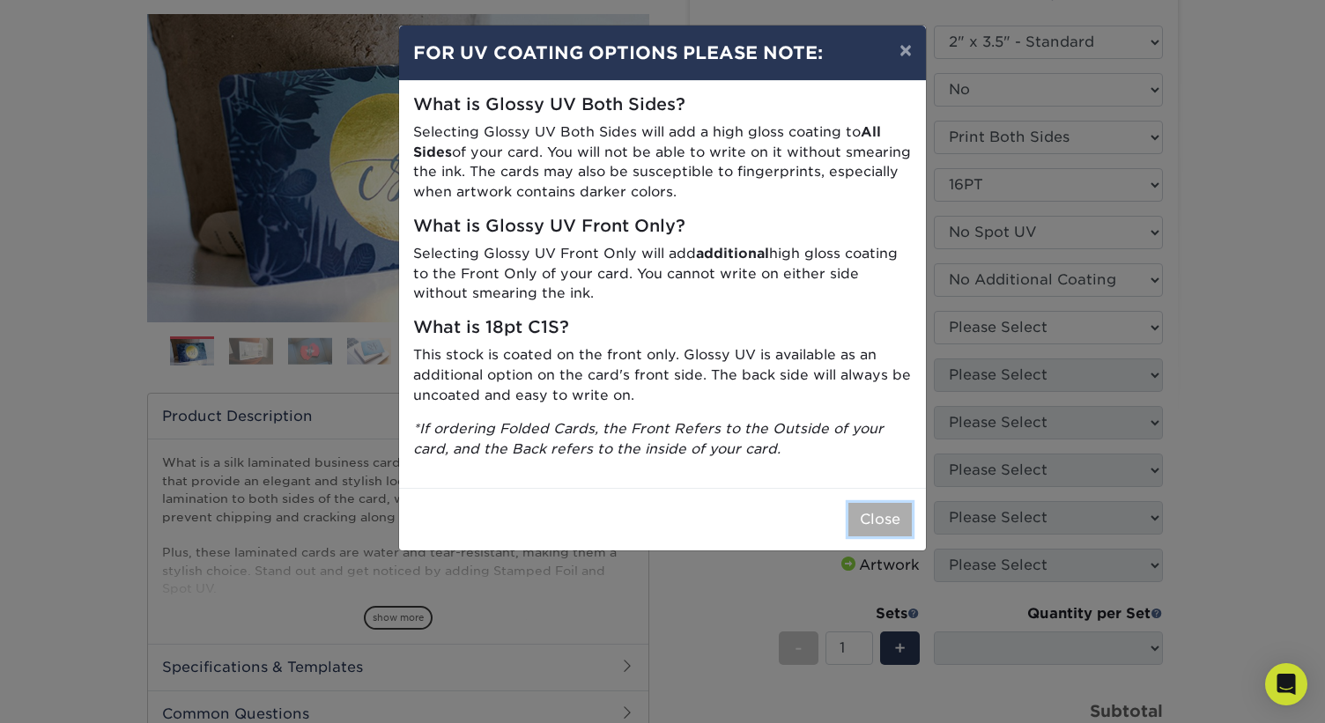
click at [883, 522] on button "Close" at bounding box center [879, 519] width 63 height 33
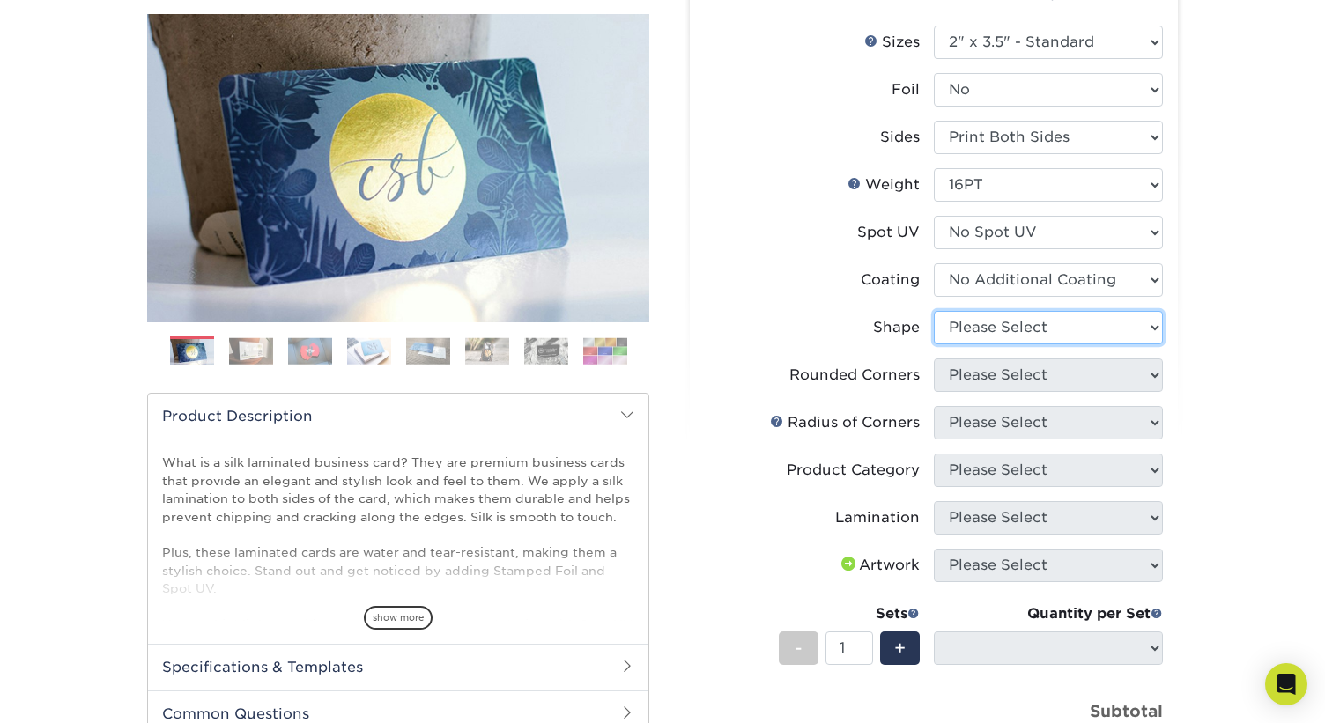
click at [1054, 324] on select "Please Select Standard Oval" at bounding box center [1048, 327] width 229 height 33
select select "standard"
select select
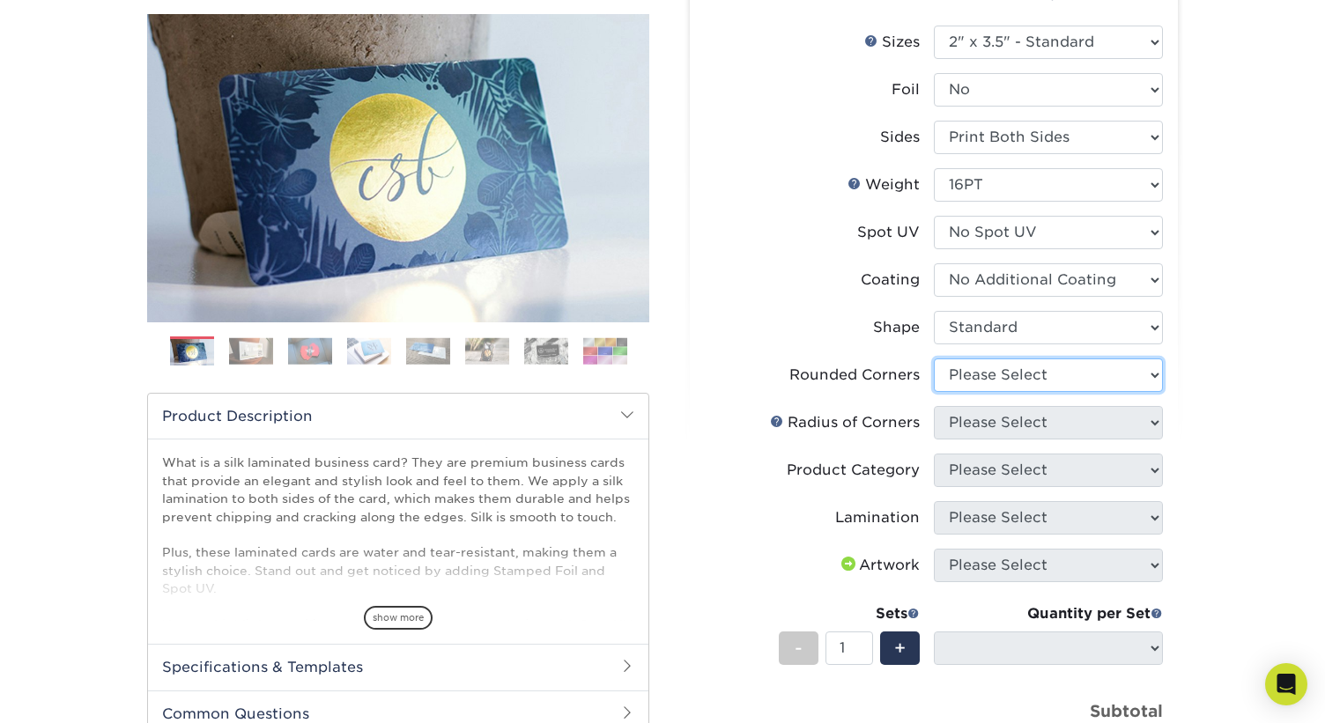
click at [1054, 368] on select "Please Select Yes - Round 2 Corners Yes - Round 4 Corners No" at bounding box center [1048, 375] width 229 height 33
select select "7672df9e-0e0a-464d-8e1f-920c575e4da3"
select select "-1"
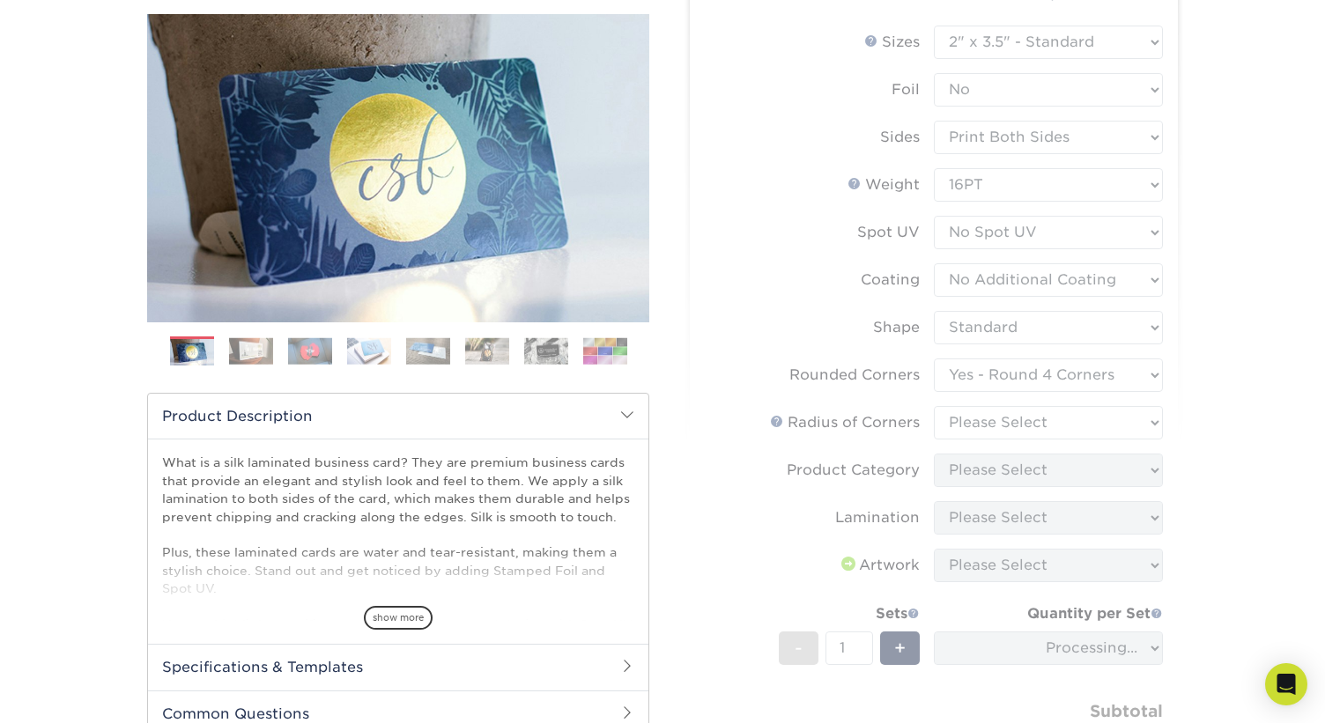
click at [1055, 425] on form "Sizes Help Sizes Please Select 1.5" x 3.5" - Mini 1.75" x 3.5" - Mini 2" x 2" -…" at bounding box center [934, 414] width 460 height 776
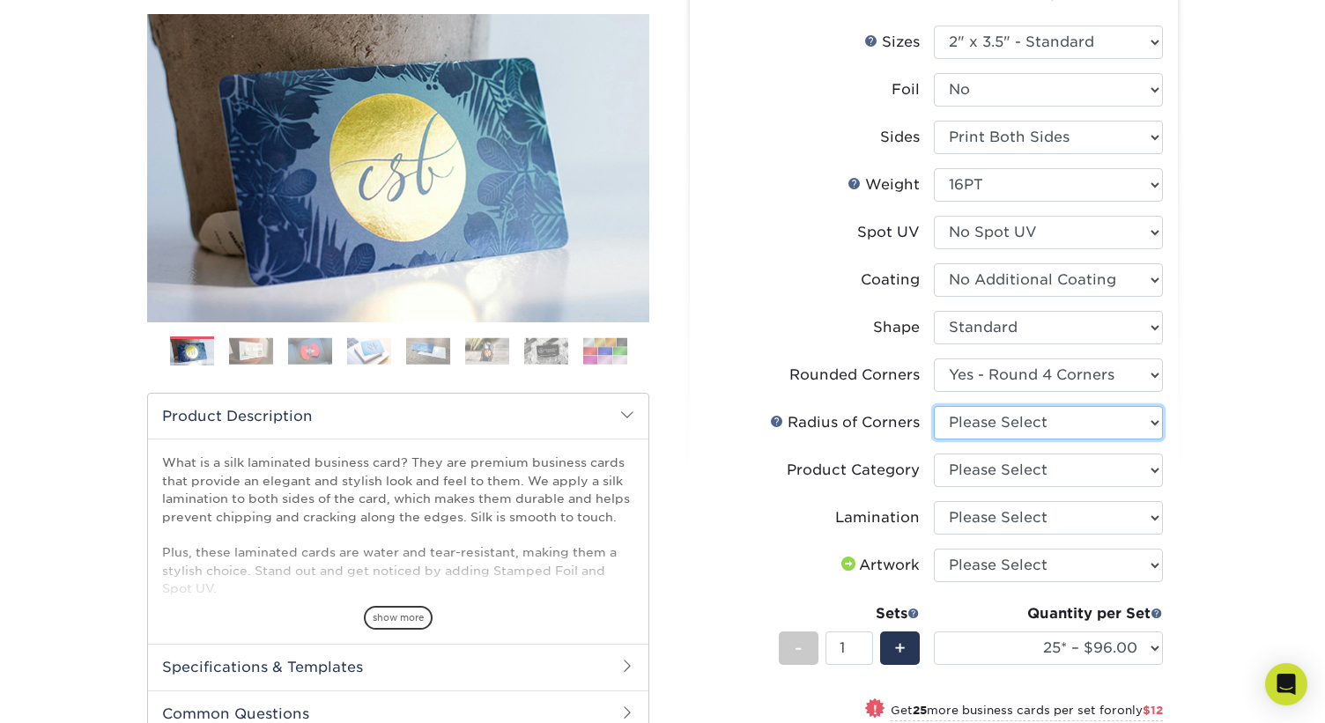
click at [1055, 425] on select "Please Select Rounded 1/8" Rounded 1/4"" at bounding box center [1048, 422] width 229 height 33
select select "479fbfe7-6a0c-4895-8c9a-81739b7486c9"
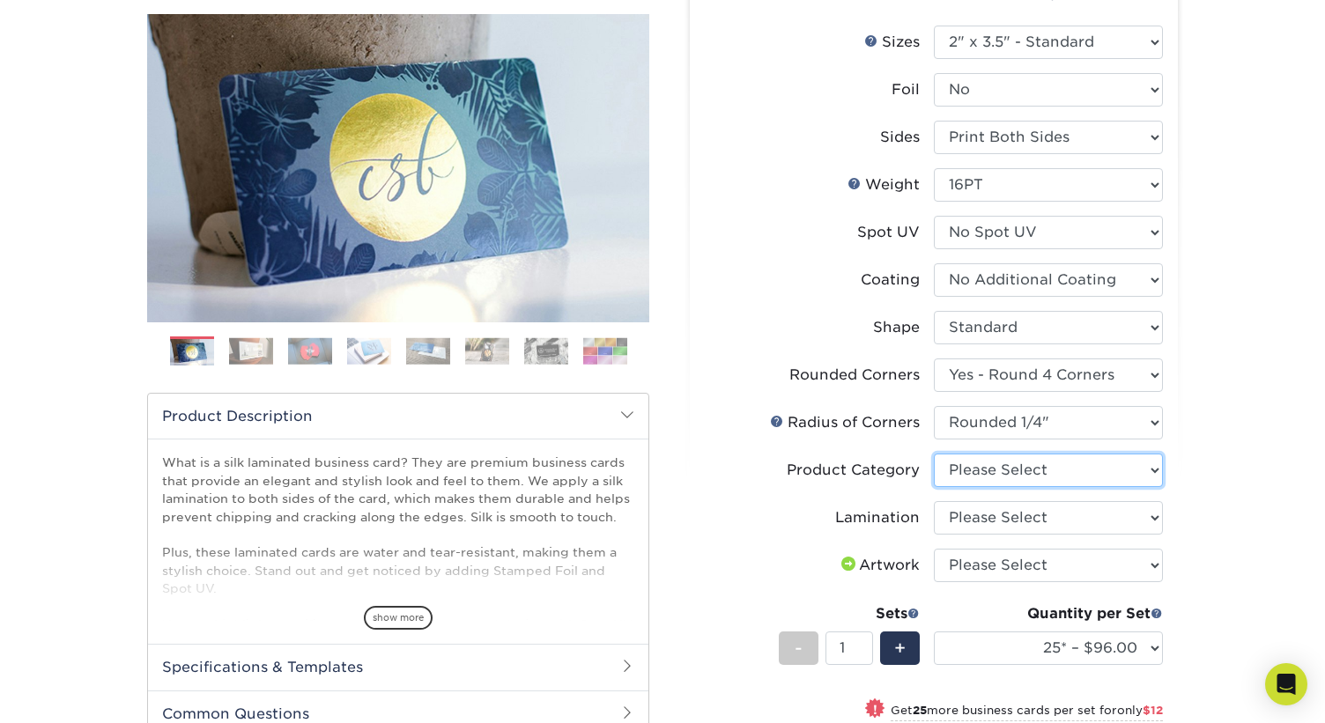
click at [1056, 470] on select "Please Select Business Cards" at bounding box center [1048, 470] width 229 height 33
select select "3b5148f1-0588-4f88-a218-97bcfdce65c1"
click at [1058, 521] on select "Please Select Silk" at bounding box center [1048, 517] width 229 height 33
select select "ccacb42f-45f7-42d3-bbd3-7c8421cf37f0"
click at [1225, 529] on div "Products Business Cards Silk Laminated Business Cards Previous Next" at bounding box center [662, 509] width 1325 height 1192
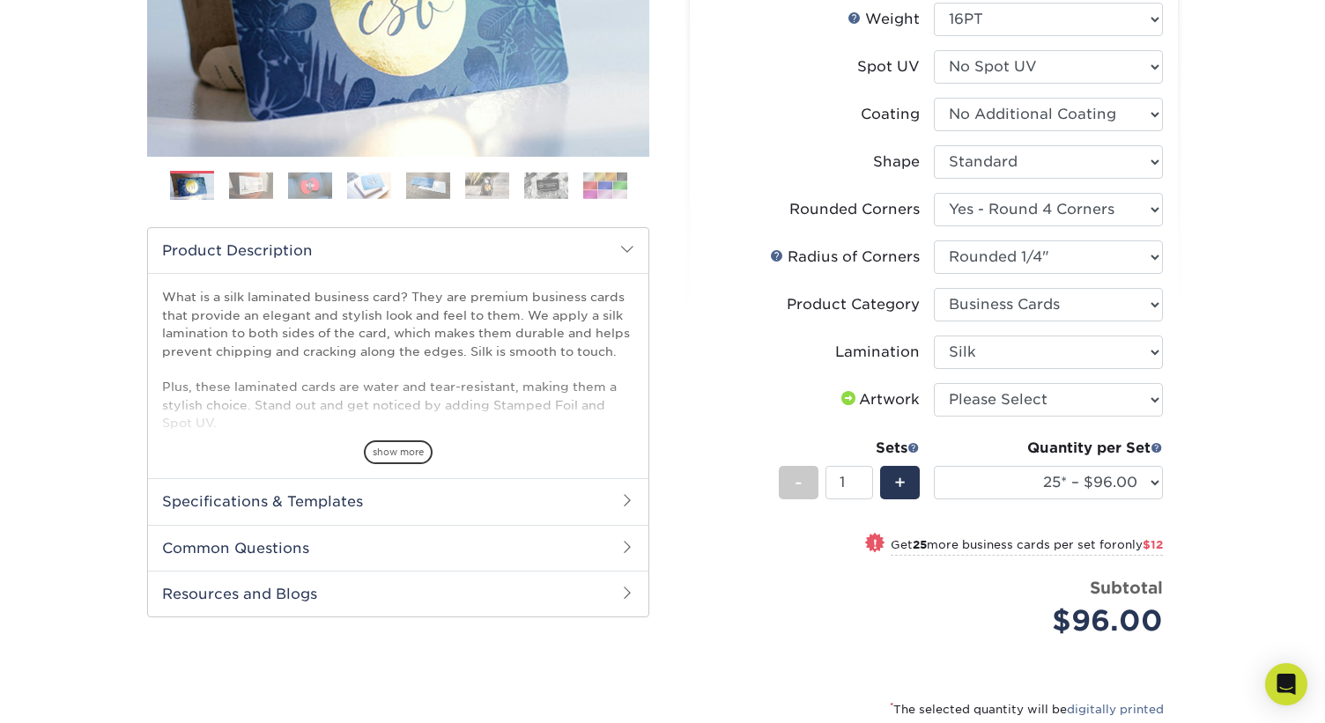
scroll to position [388, 0]
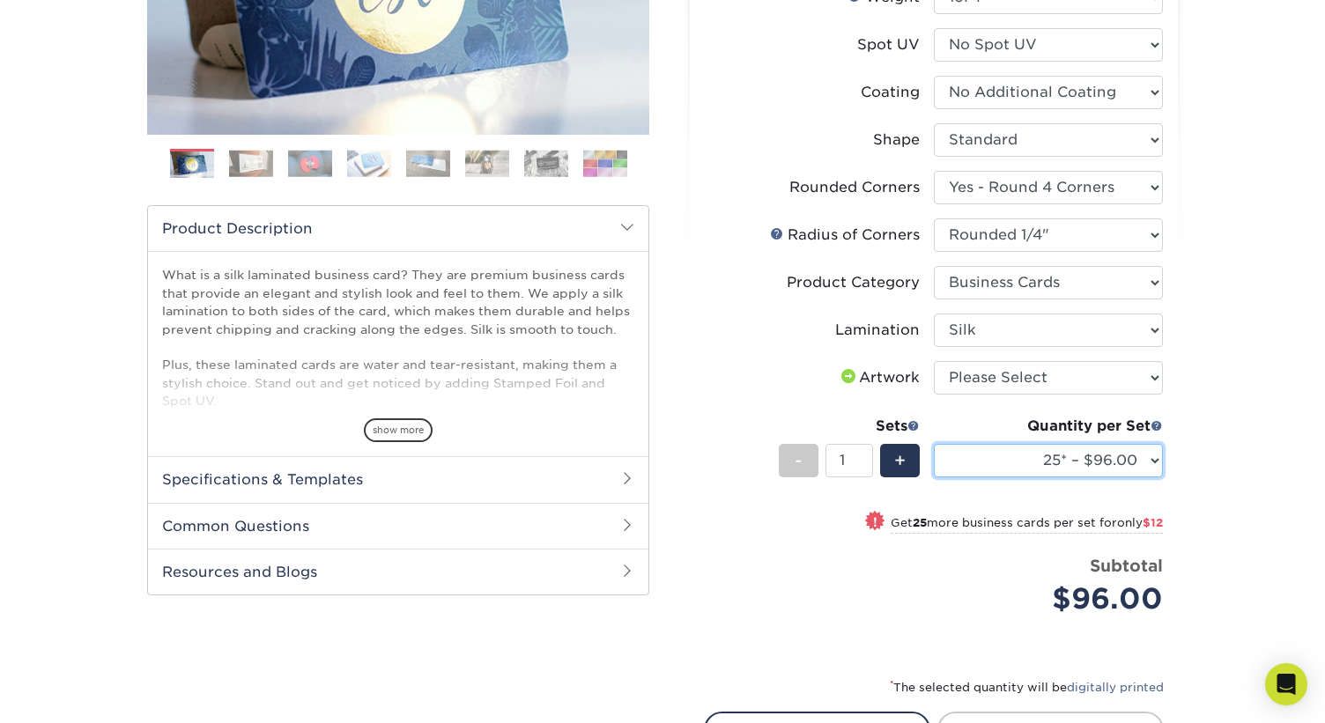
click at [1109, 465] on select "25* – $96.00 50* – $108.00 75* – $120.00 100* – $128.00 250* – $136.00 500 – $1…" at bounding box center [1048, 460] width 229 height 33
select select "500 – $140.00"
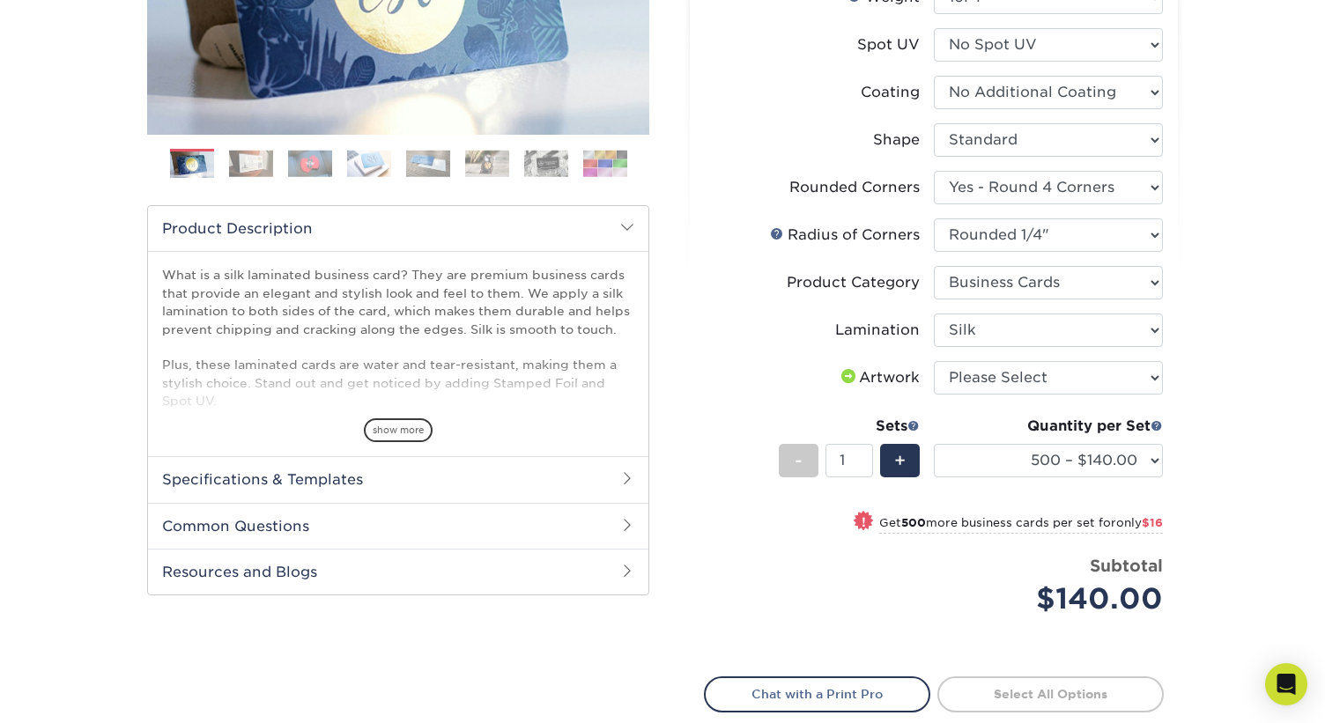
click at [1211, 438] on div "Products Business Cards Silk Laminated Business Cards Previous Next" at bounding box center [662, 303] width 1325 height 1157
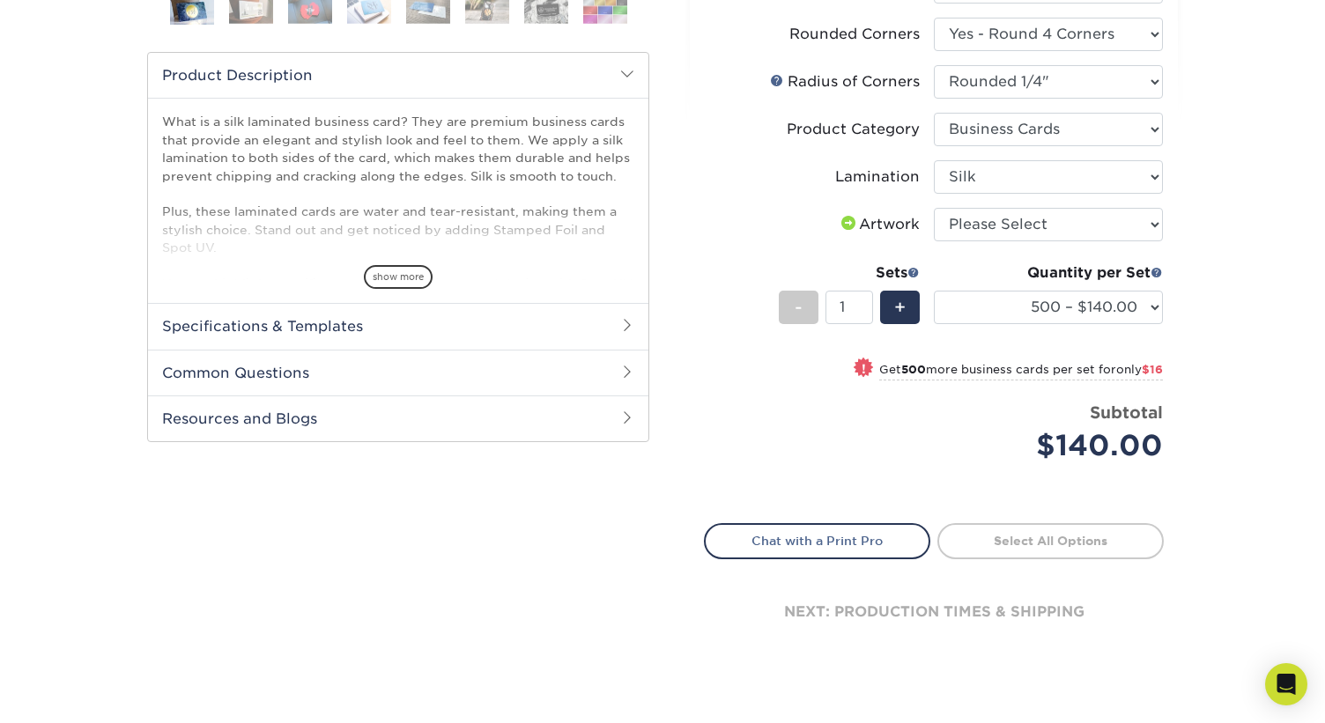
scroll to position [584, 0]
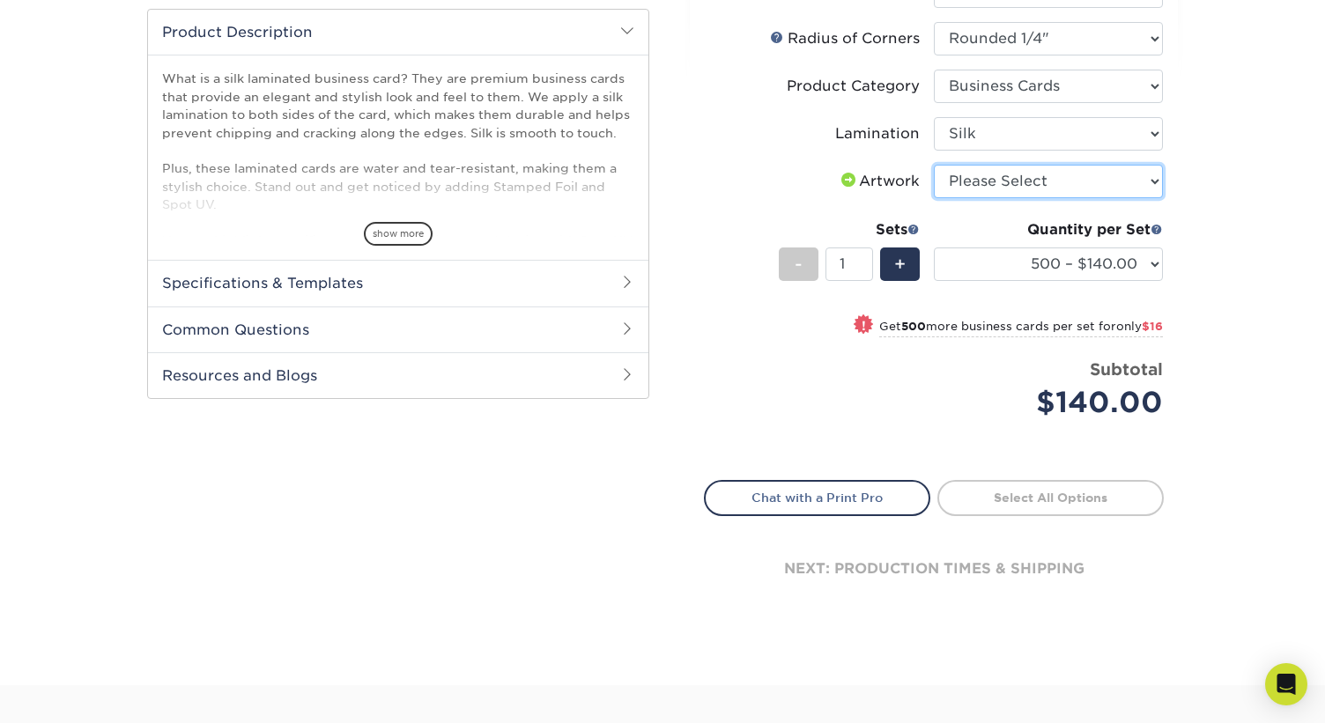
click at [1103, 185] on select "Please Select I will upload files I need a design - $100" at bounding box center [1048, 181] width 229 height 33
select select "upload"
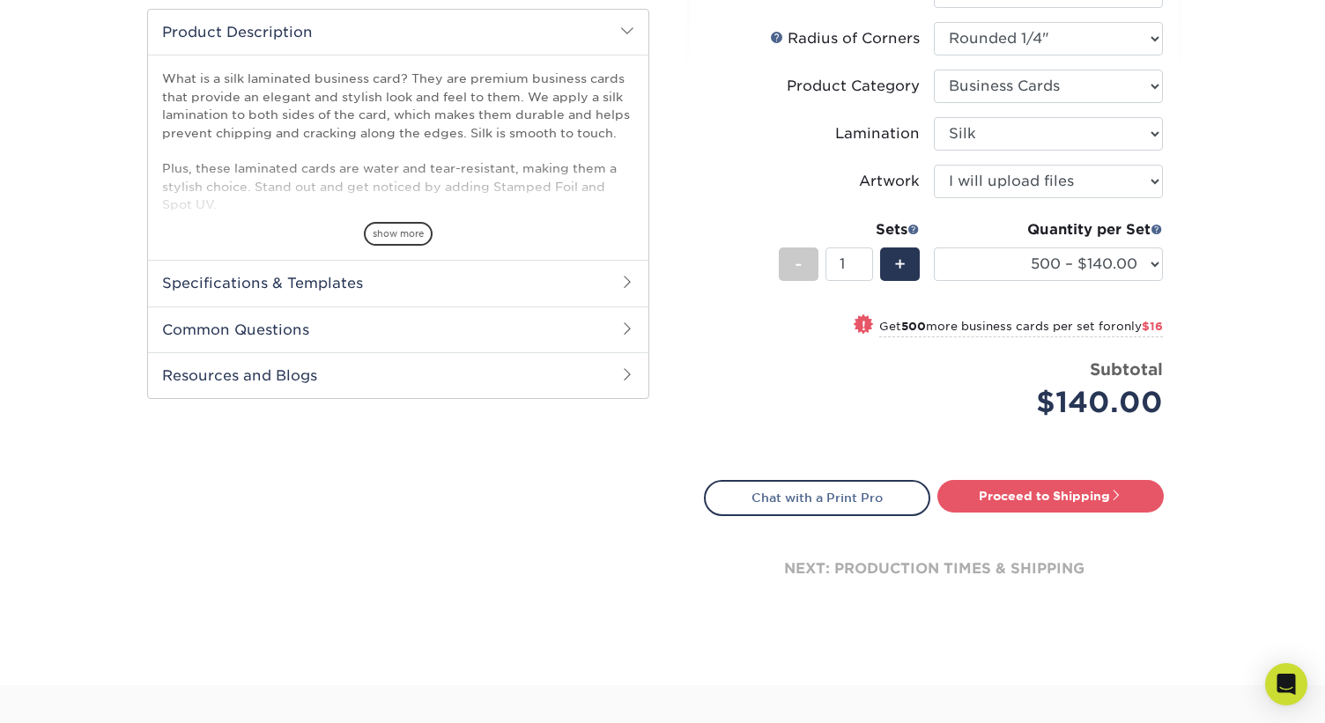
click at [1225, 409] on div "Products Business Cards Silk Laminated Business Cards Previous Next" at bounding box center [662, 107] width 1325 height 1157
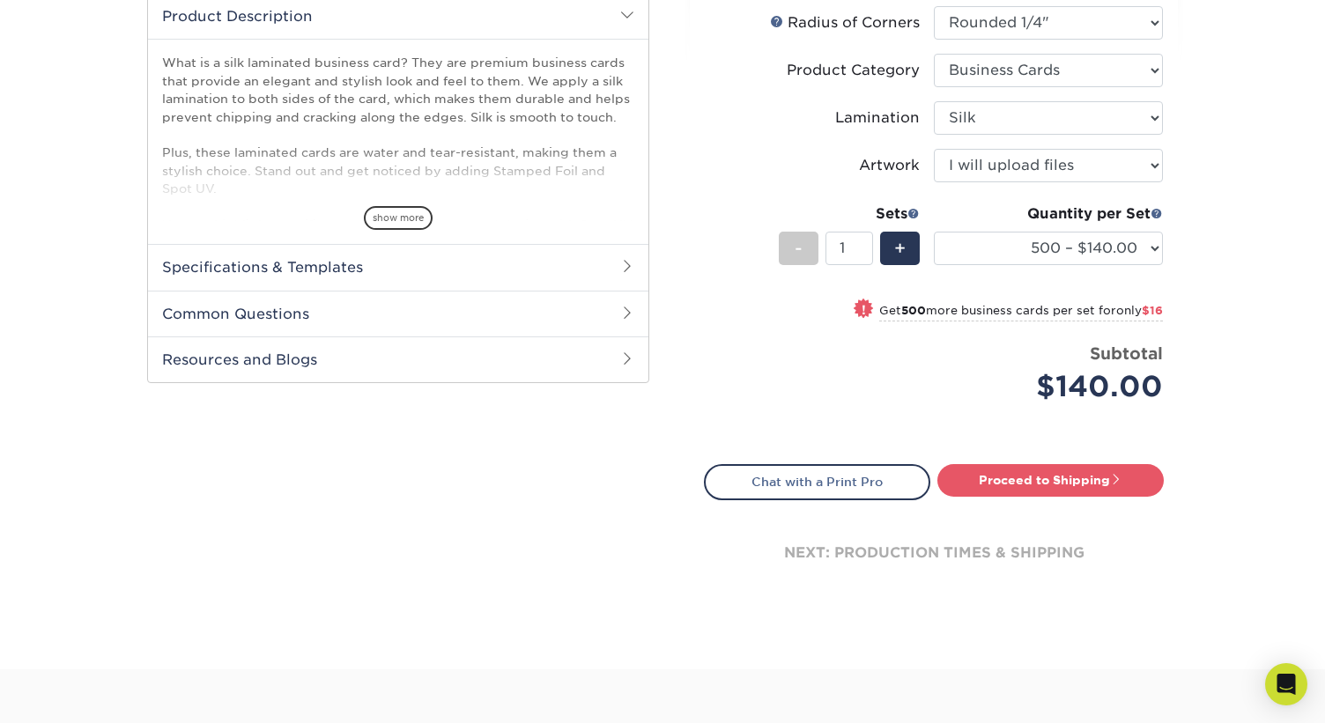
scroll to position [605, 0]
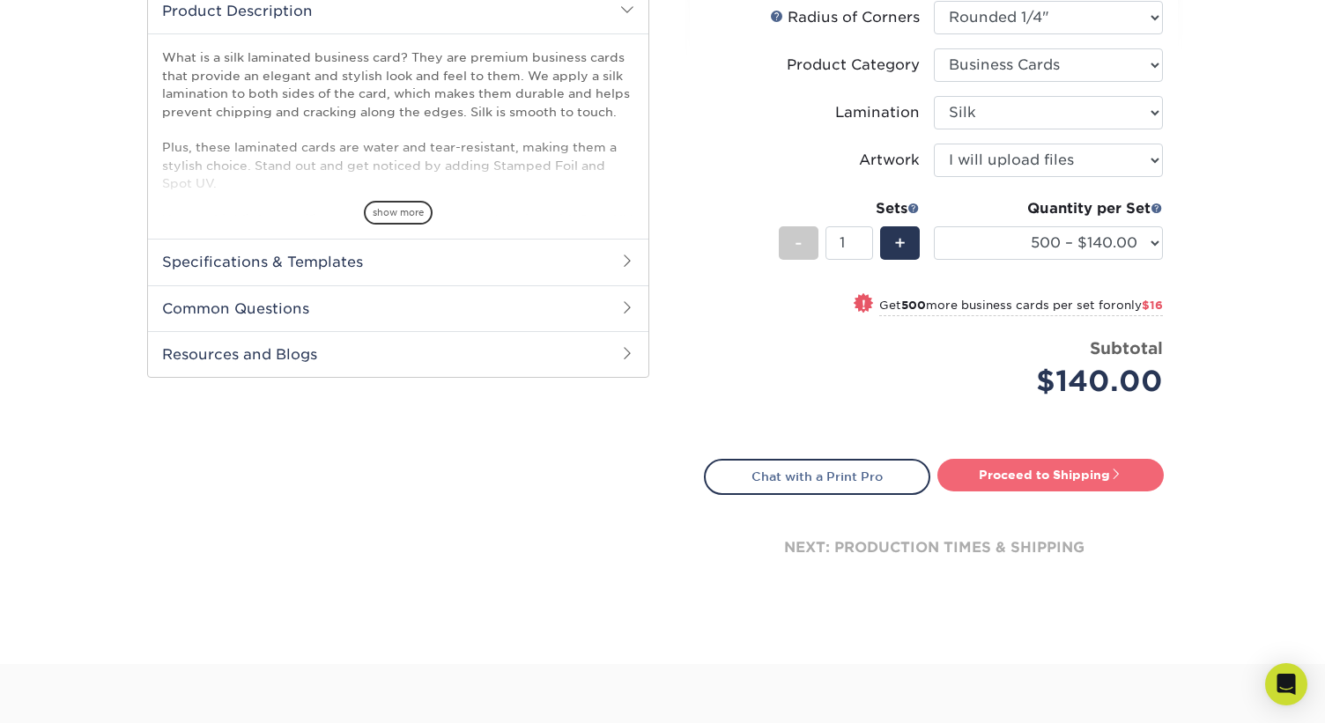
click at [1129, 482] on link "Proceed to Shipping" at bounding box center [1050, 475] width 226 height 32
type input "Set 1"
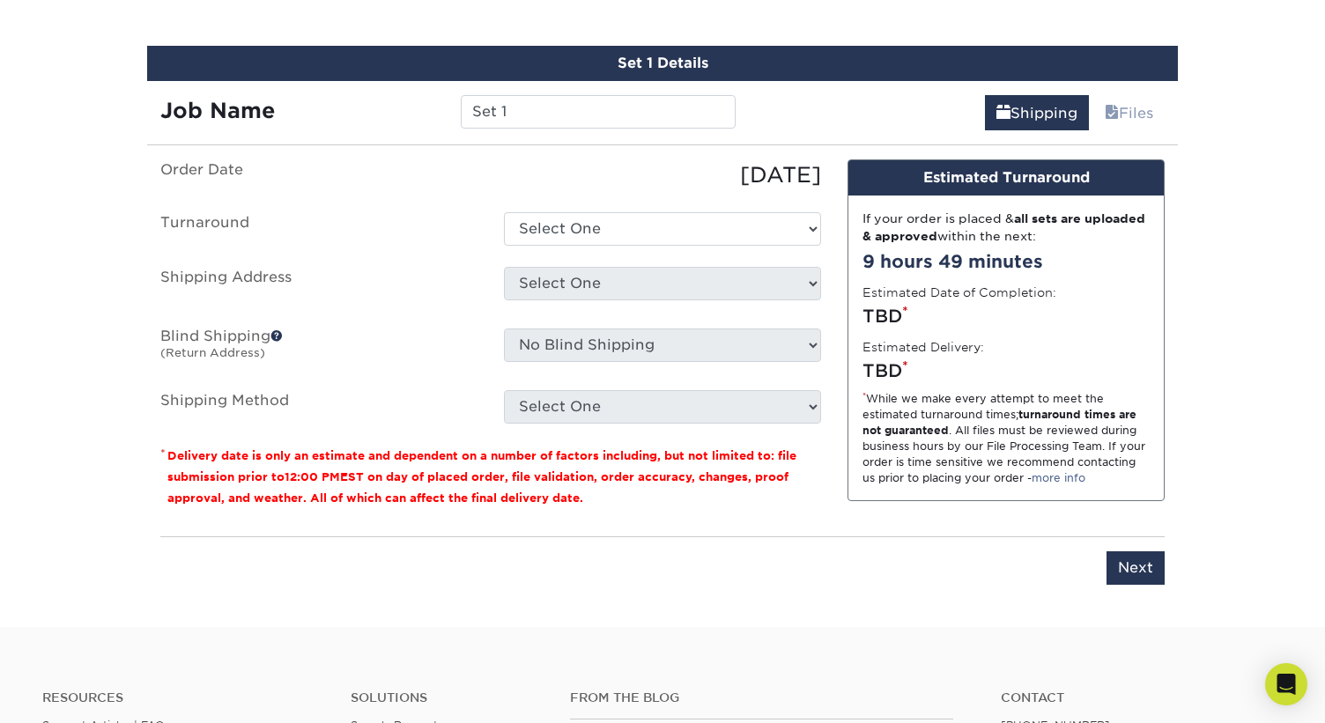
scroll to position [1112, 0]
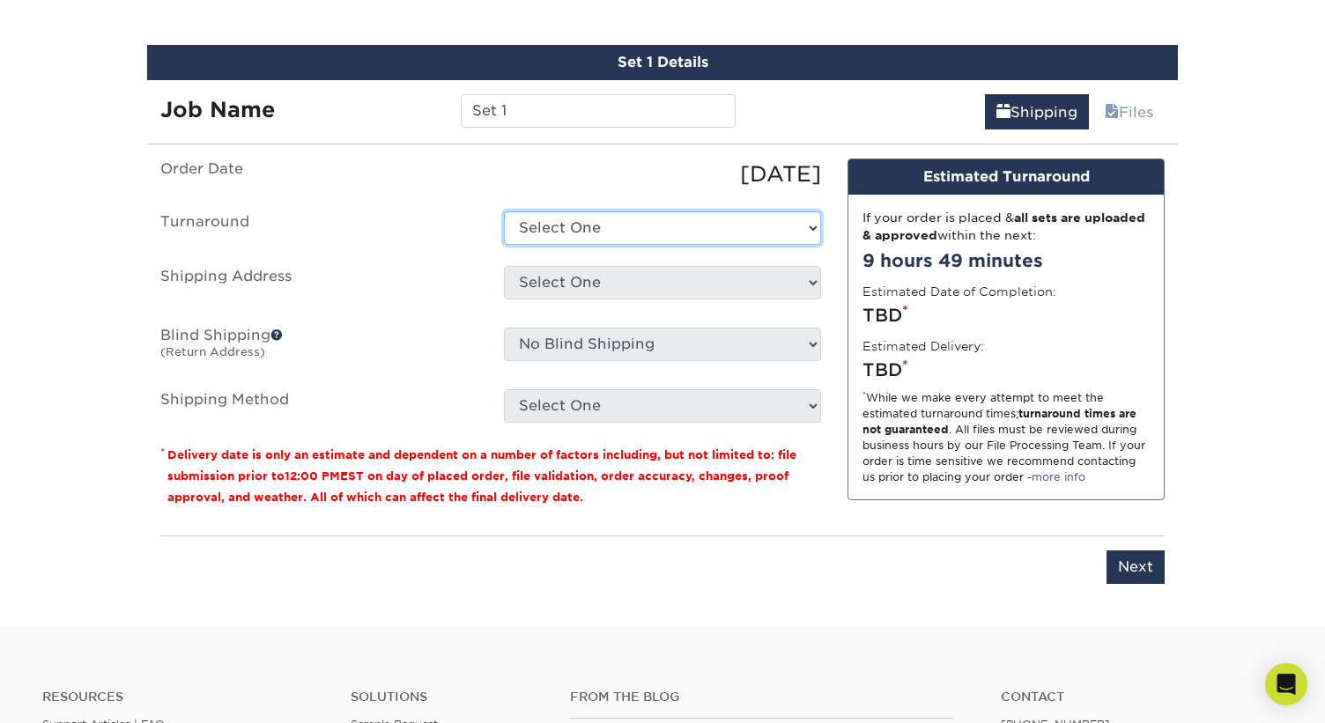
click at [726, 234] on select "Select One 2-4 Business Days 2 Day Next Business Day" at bounding box center [662, 227] width 317 height 33
select select "5a909a15-4845-48f4-93da-352ef23c783f"
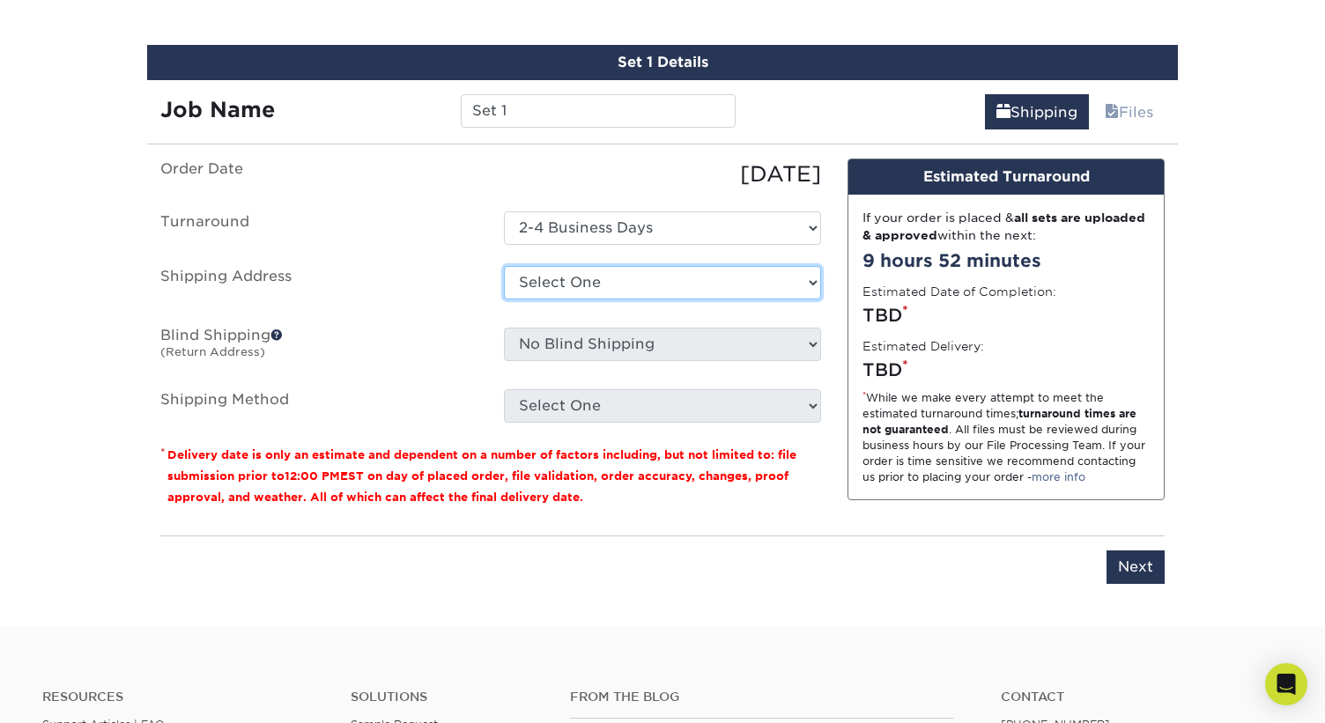
click at [727, 279] on select "Select One + Add New Address - Login" at bounding box center [662, 282] width 317 height 33
select select "newaddress"
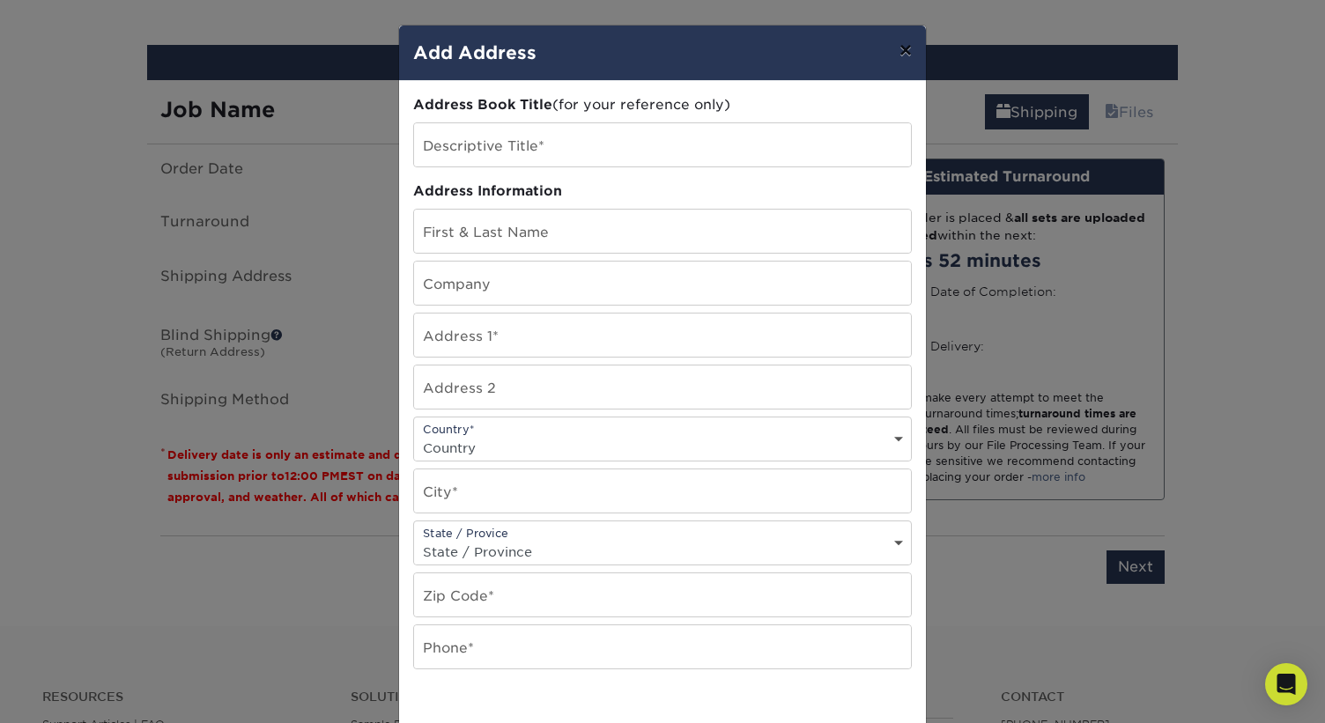
click at [902, 49] on button "×" at bounding box center [905, 50] width 41 height 49
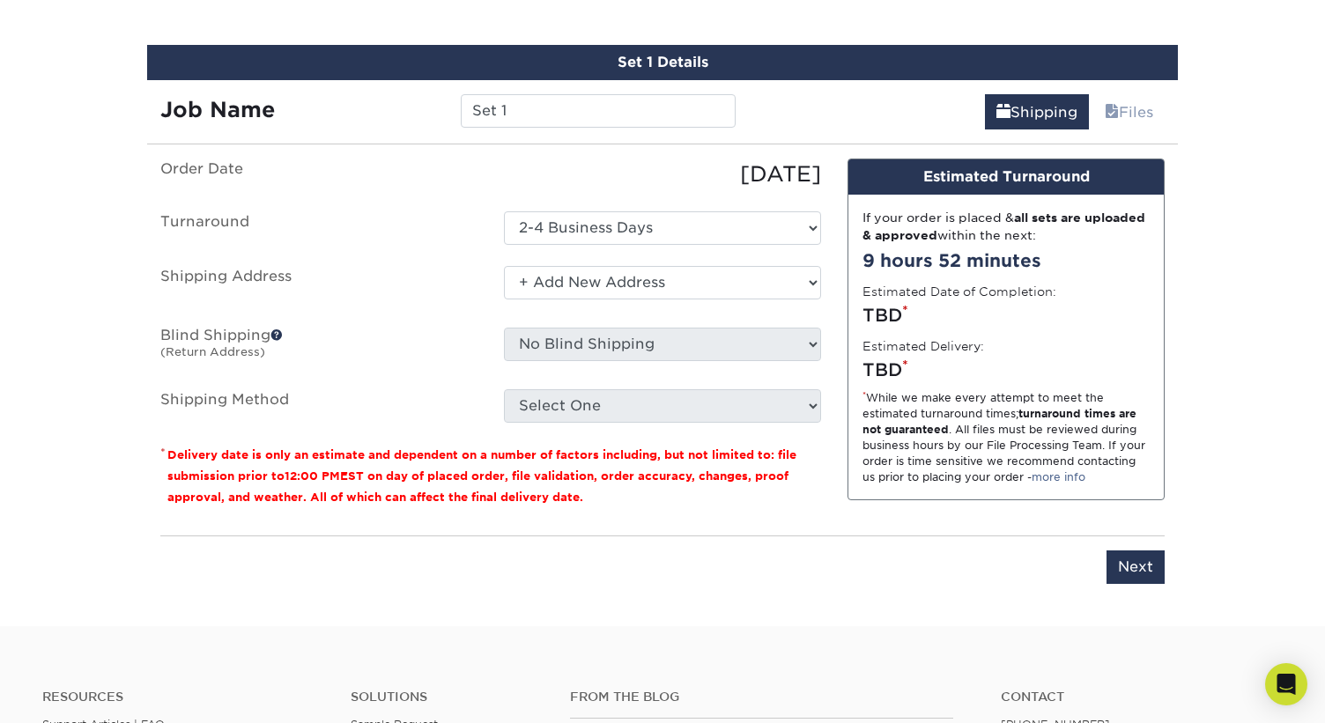
click at [803, 365] on div "No Blind Shipping + Add New Address" at bounding box center [663, 348] width 344 height 41
click at [822, 363] on div "No Blind Shipping + Add New Address" at bounding box center [663, 348] width 344 height 41
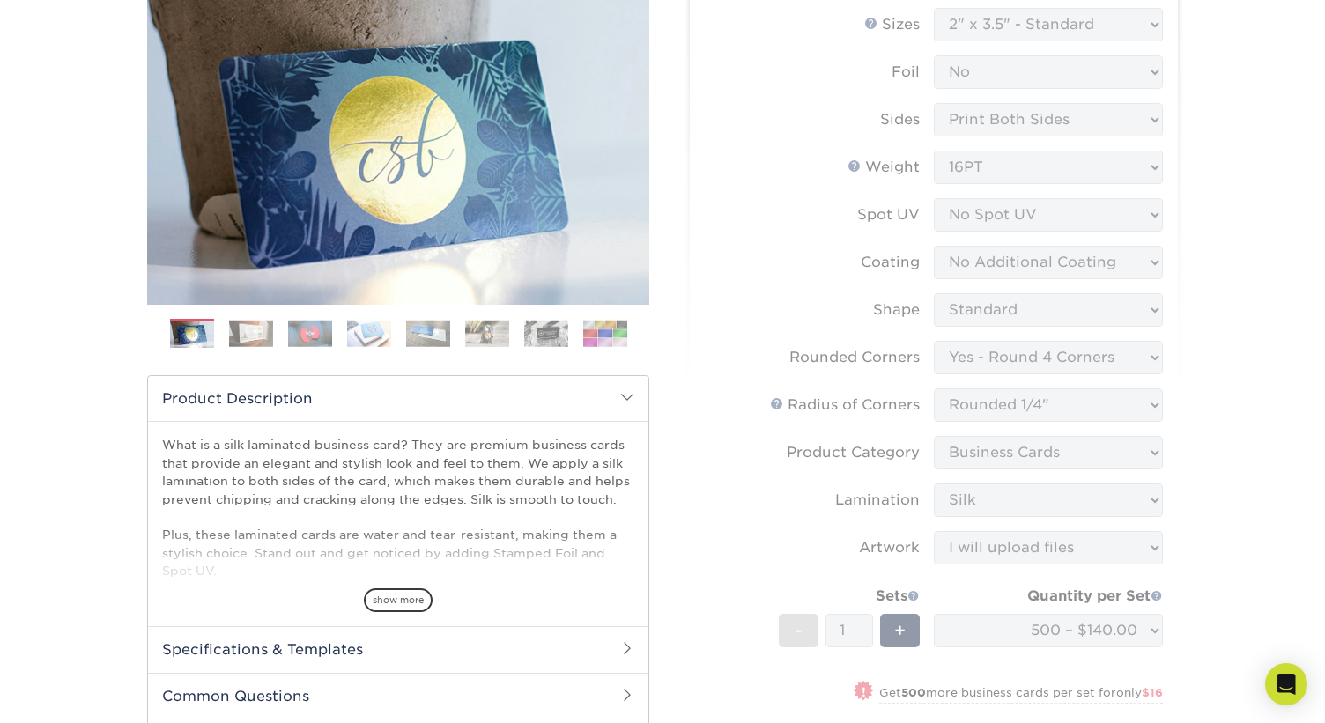
scroll to position [294, 0]
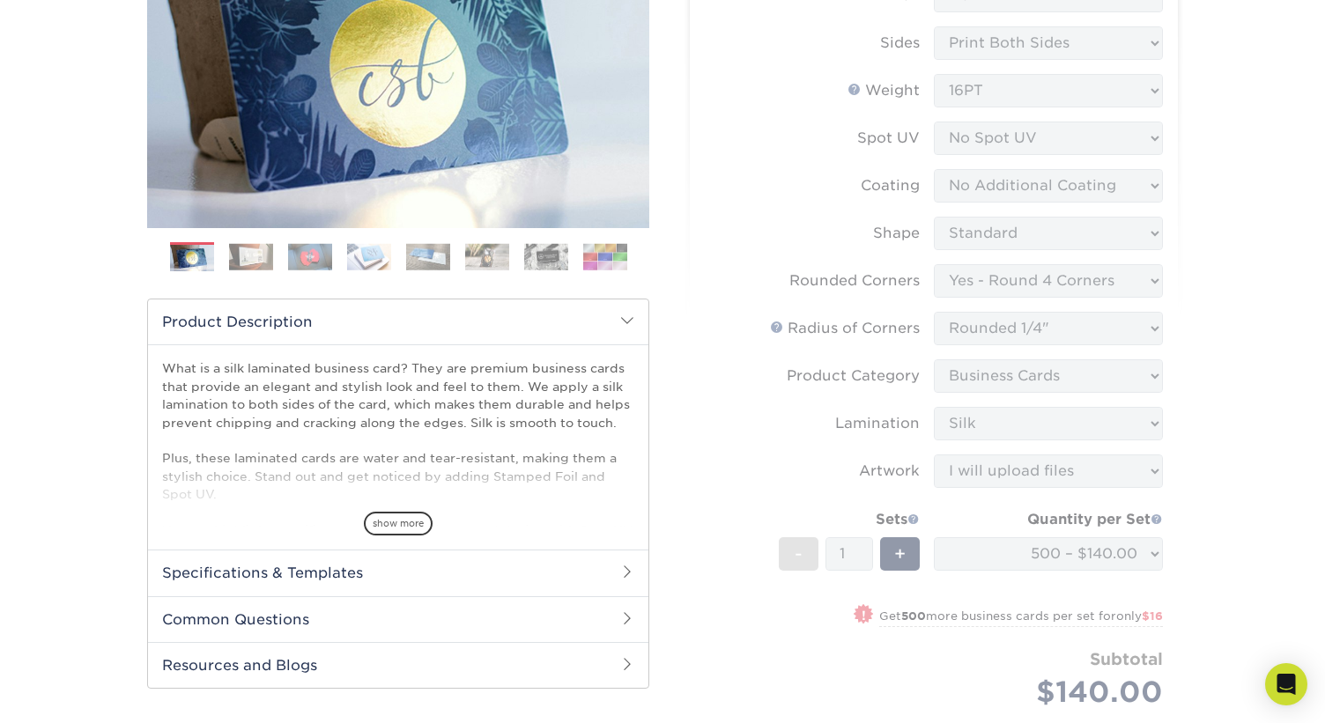
click at [734, 252] on form "Sizes Help Sizes Please Select 1.5" x 3.5" - Mini 1.75" x 3.5" - Mini 2" x 2" -…" at bounding box center [934, 340] width 460 height 818
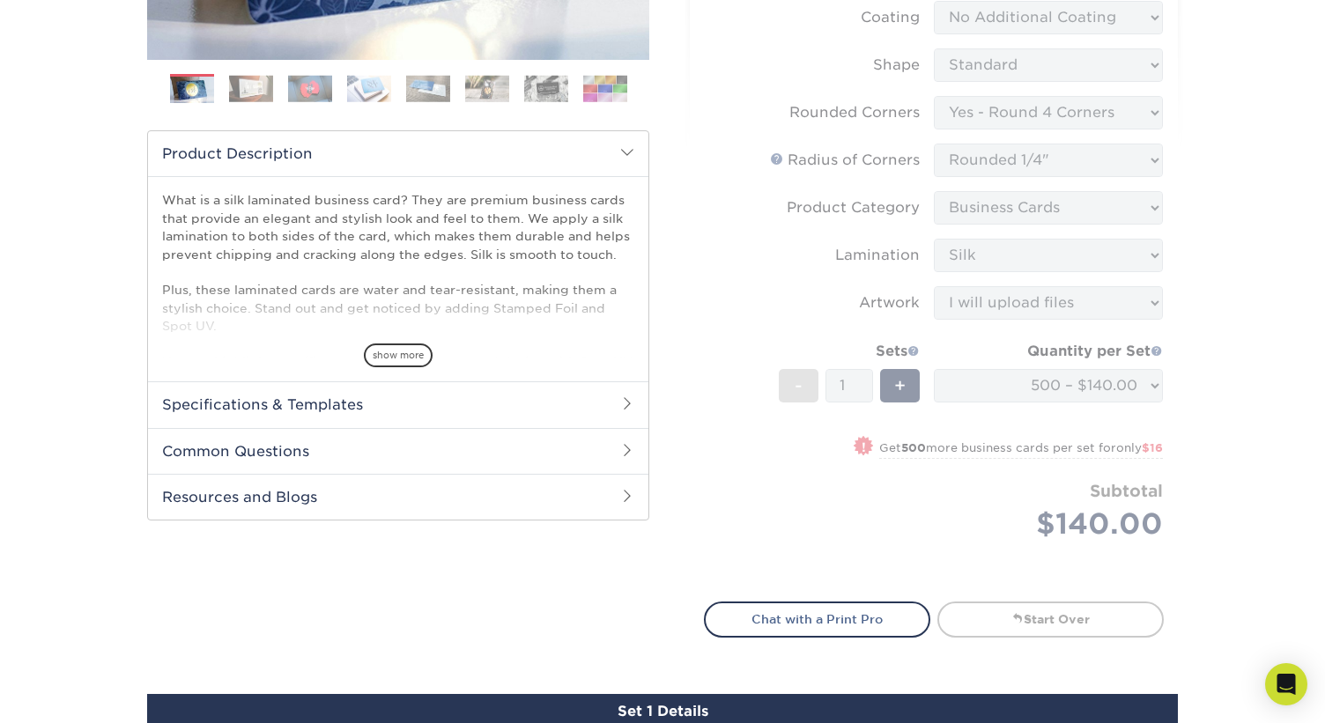
scroll to position [415, 0]
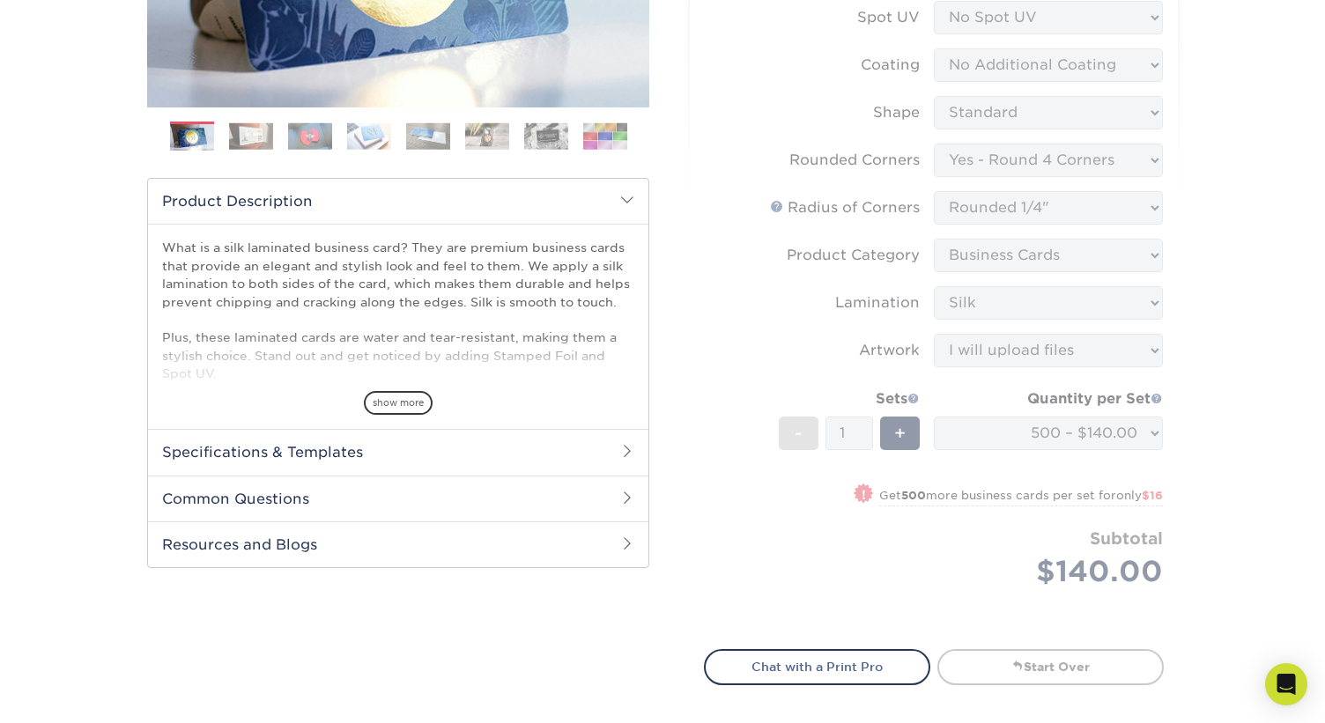
click at [697, 384] on div "Select your options: Sizes Help Sizes Please Select 1.5" x 3.5" - Mini 1.75" x …" at bounding box center [934, 222] width 488 height 956
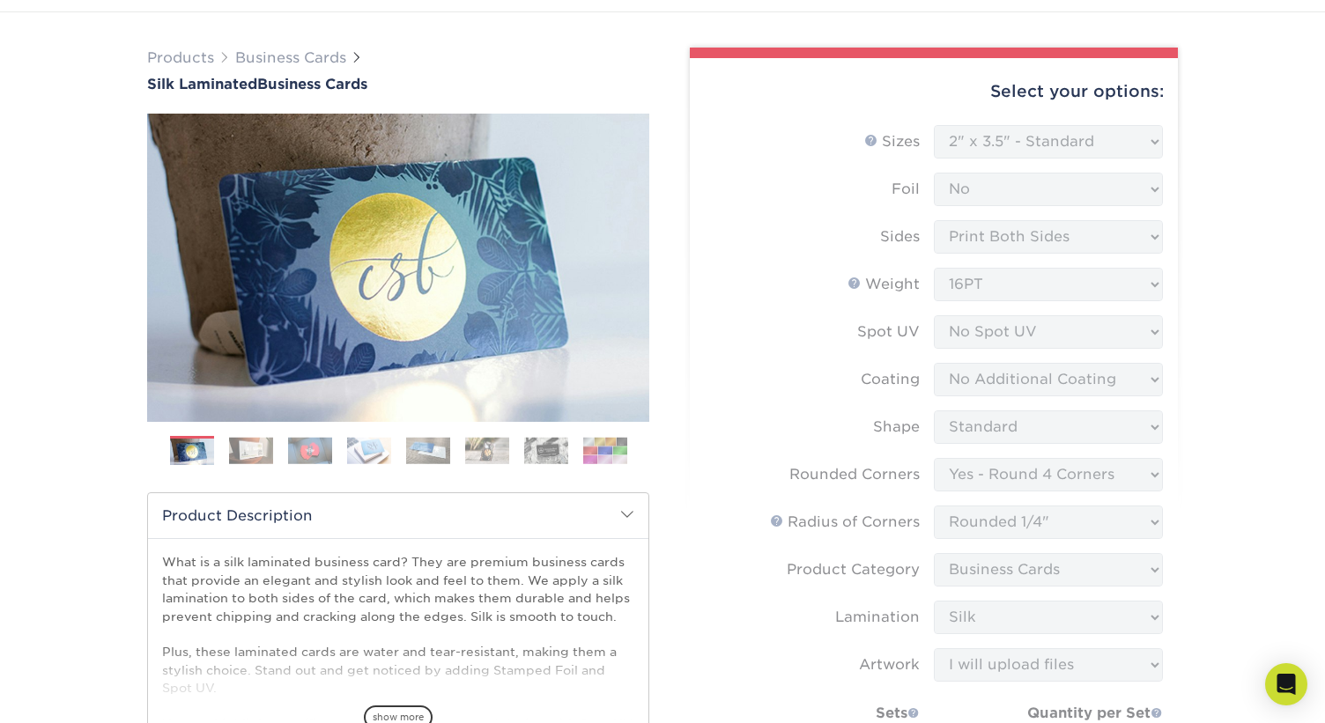
scroll to position [0, 0]
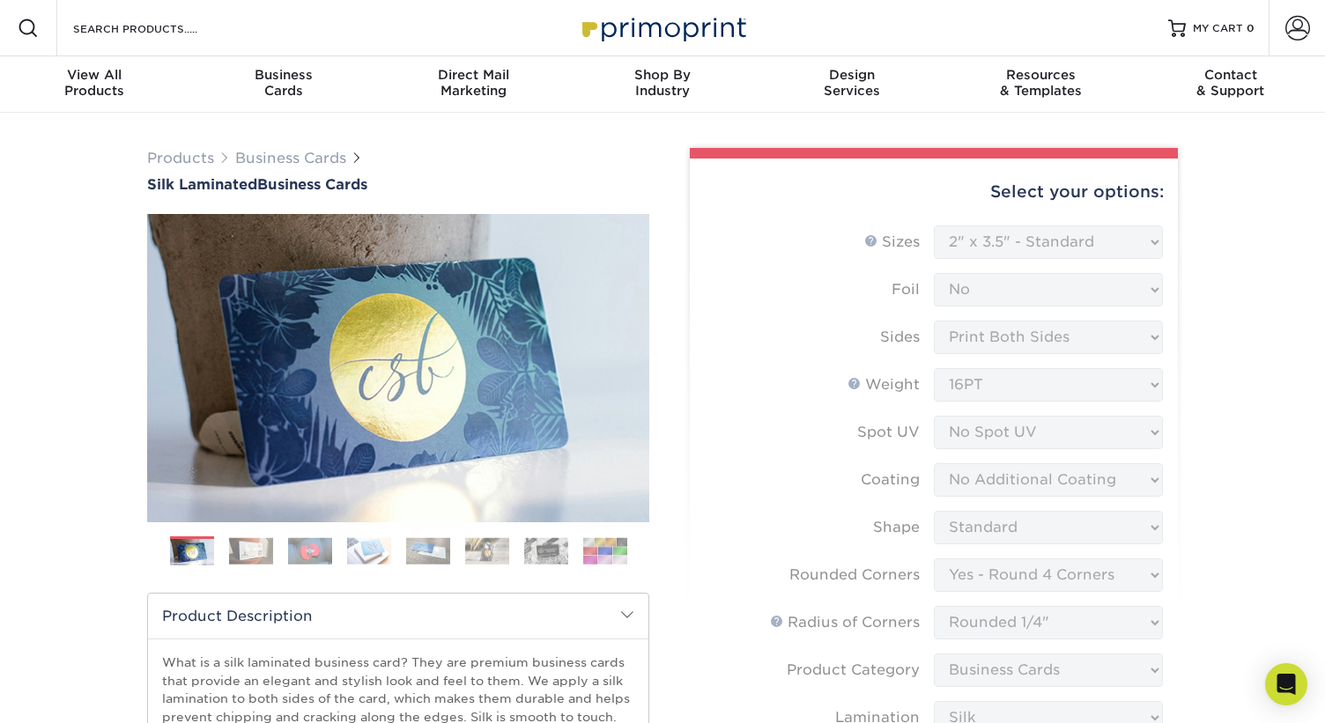
click at [781, 251] on form "Sizes Help Sizes Please Select 1.5" x 3.5" - Mini 1.75" x 3.5" - Mini 2" x 2" -…" at bounding box center [934, 635] width 460 height 818
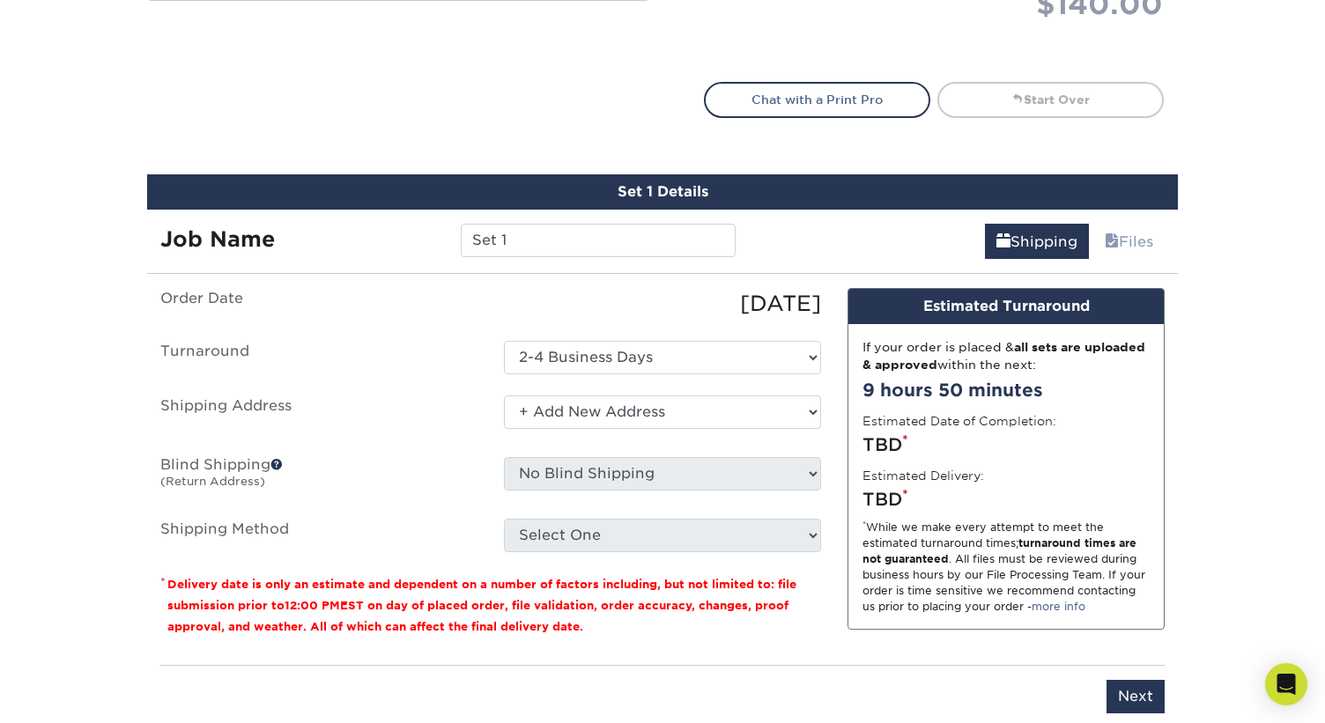
scroll to position [1017, 0]
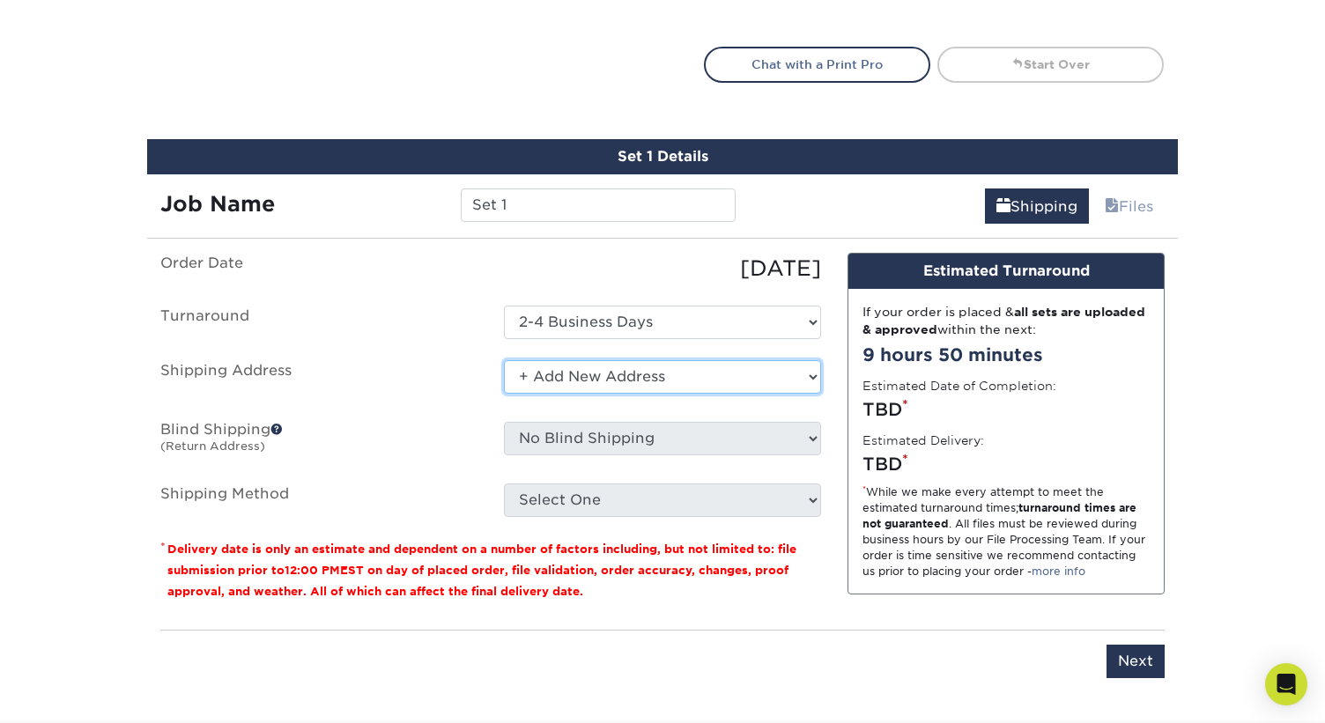
click at [693, 366] on select "Select One + Add New Address - Login" at bounding box center [662, 376] width 317 height 33
click at [786, 378] on select "Select One + Add New Address - Login" at bounding box center [662, 376] width 317 height 33
click at [524, 374] on select "Select One + Add New Address - Login" at bounding box center [662, 376] width 317 height 33
click at [427, 432] on label "Blind Shipping (Return Address)" at bounding box center [319, 442] width 344 height 41
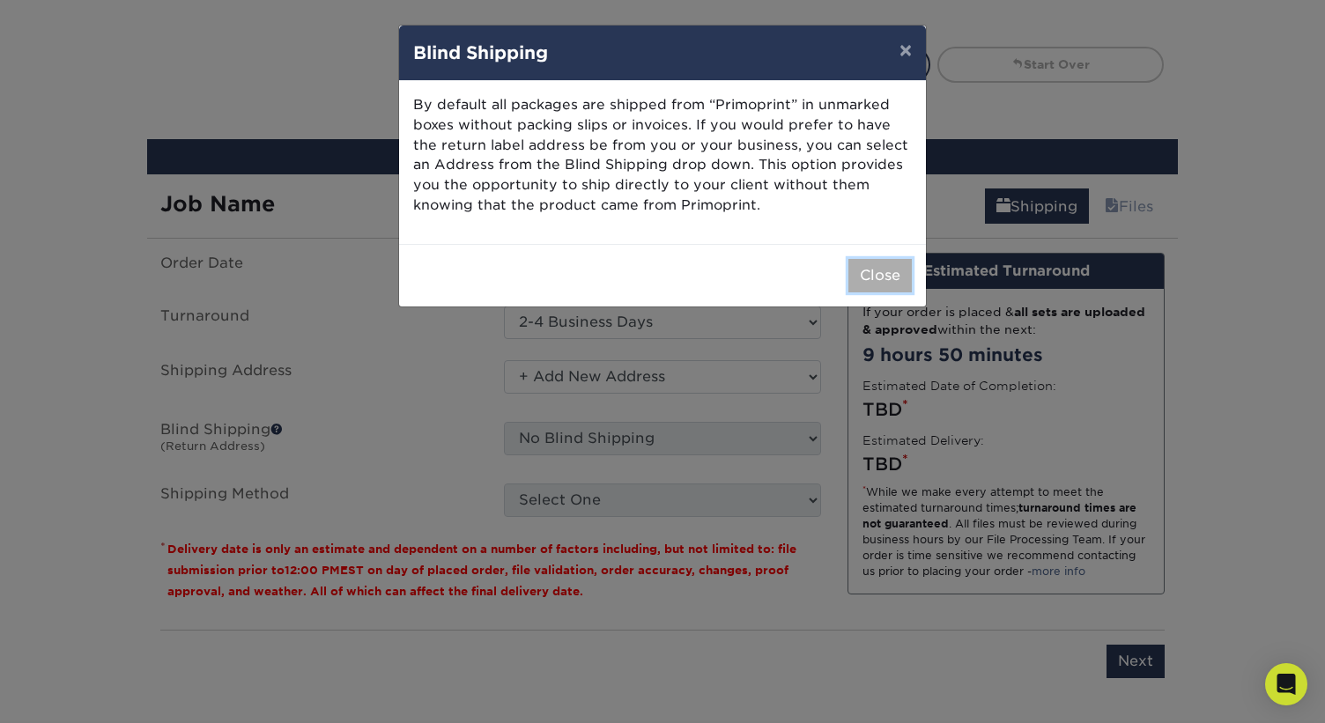
click at [862, 272] on button "Close" at bounding box center [879, 275] width 63 height 33
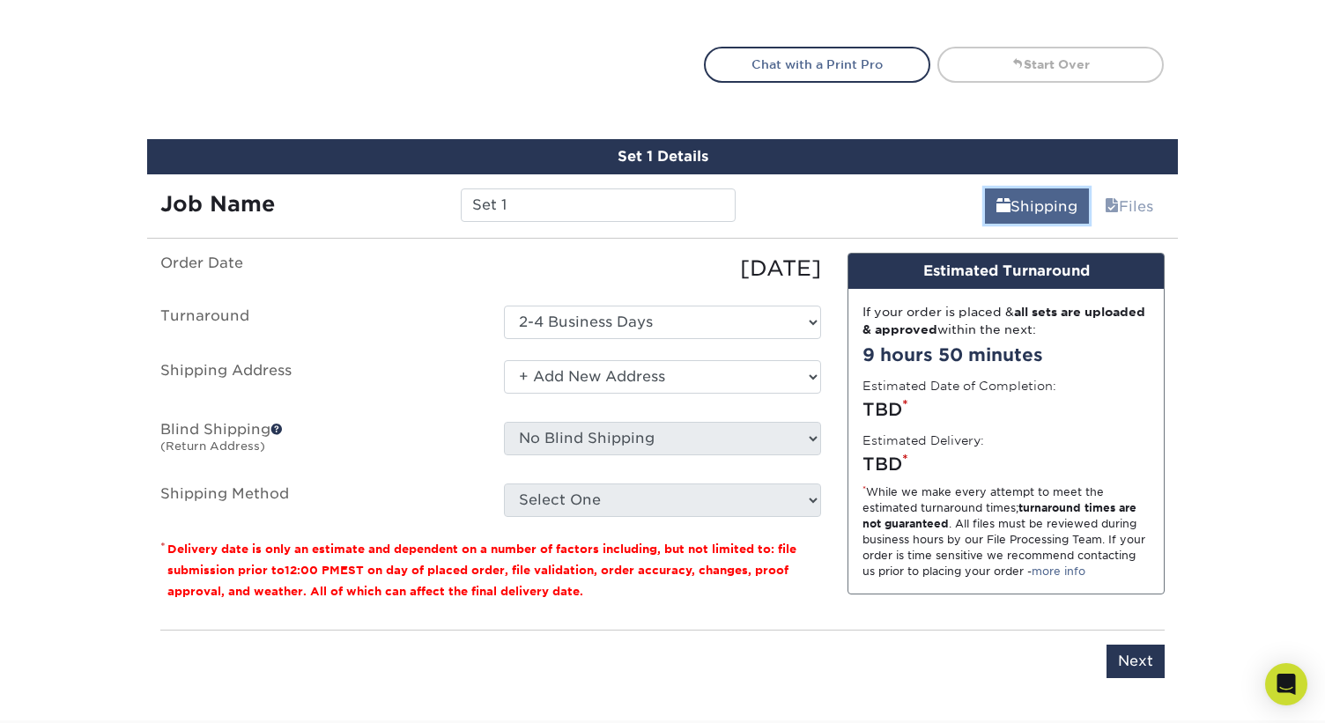
click at [1023, 196] on link "Shipping" at bounding box center [1037, 206] width 104 height 35
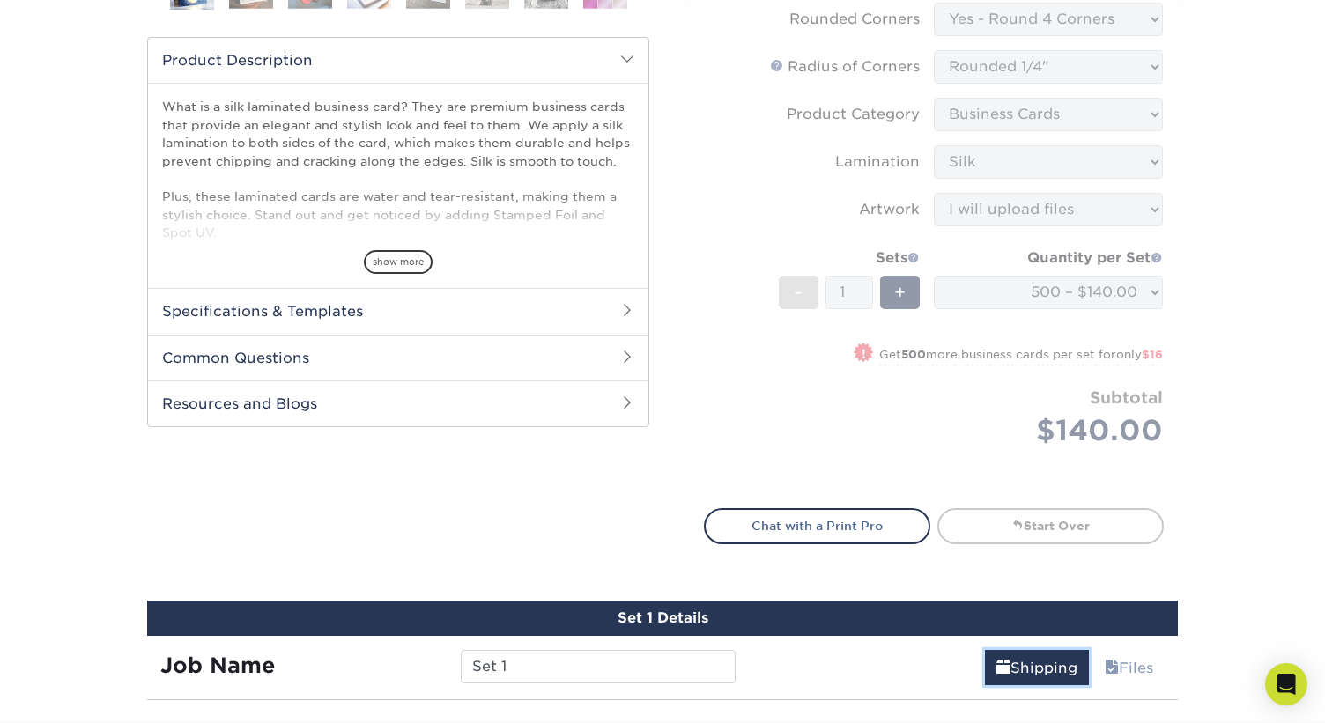
scroll to position [587, 0]
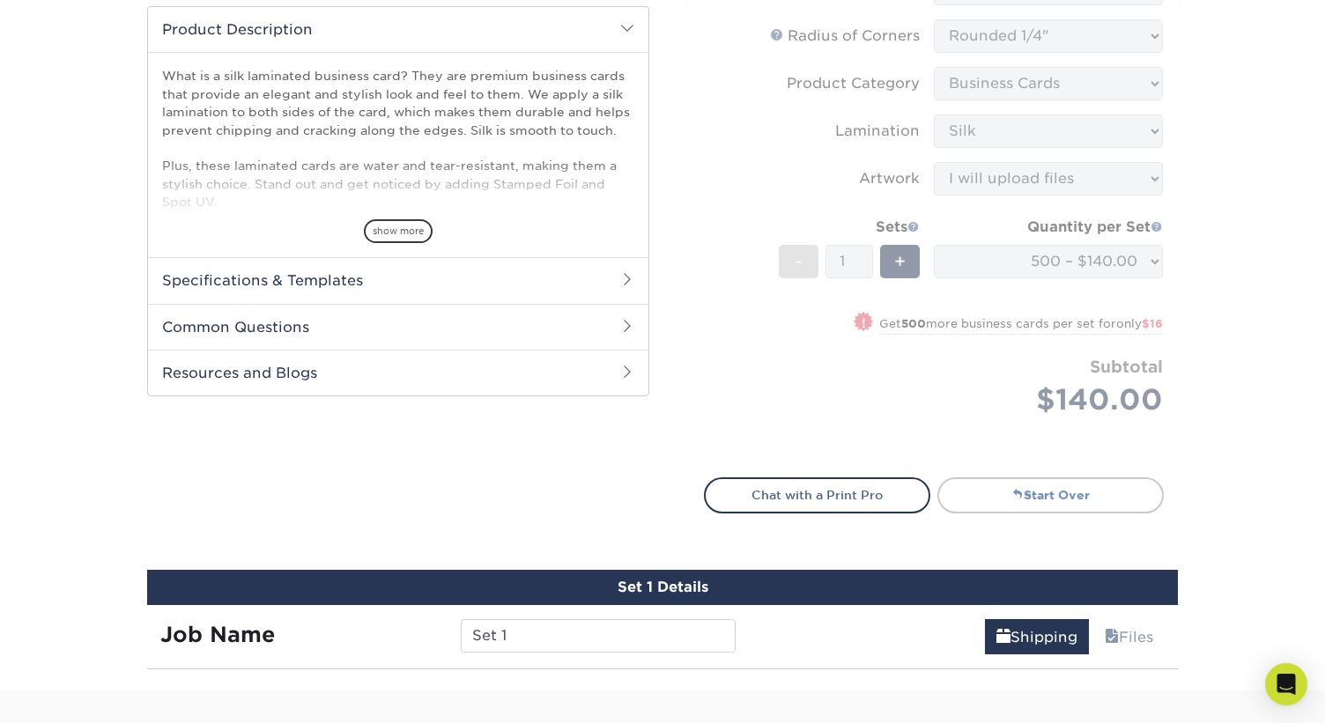
click at [1049, 490] on link "Start Over" at bounding box center [1050, 494] width 226 height 35
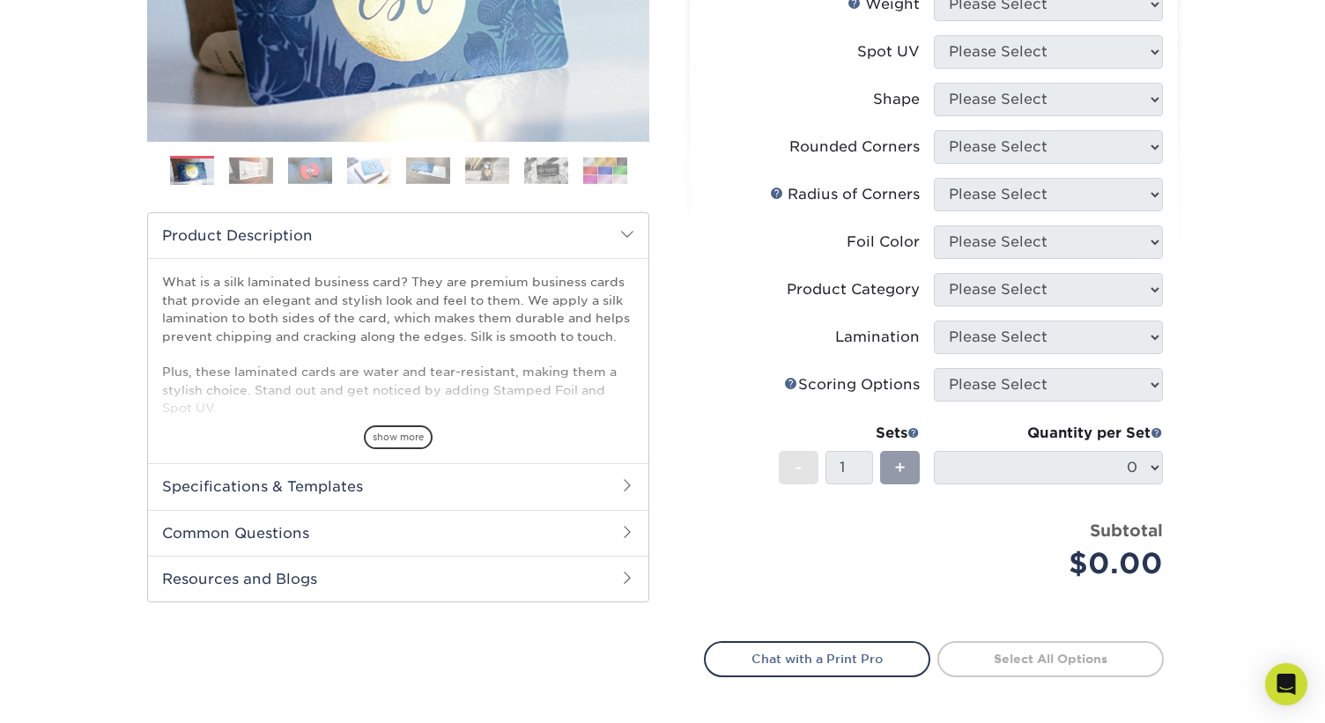
scroll to position [382, 0]
